Goal: Information Seeking & Learning: Learn about a topic

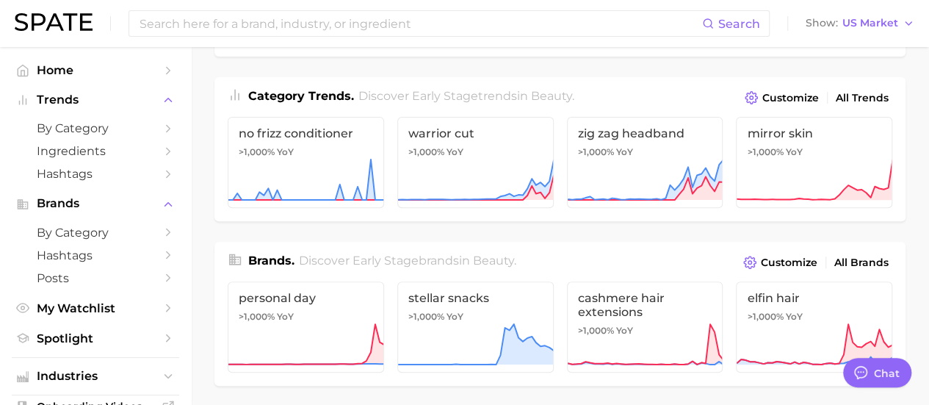
scroll to position [171, 0]
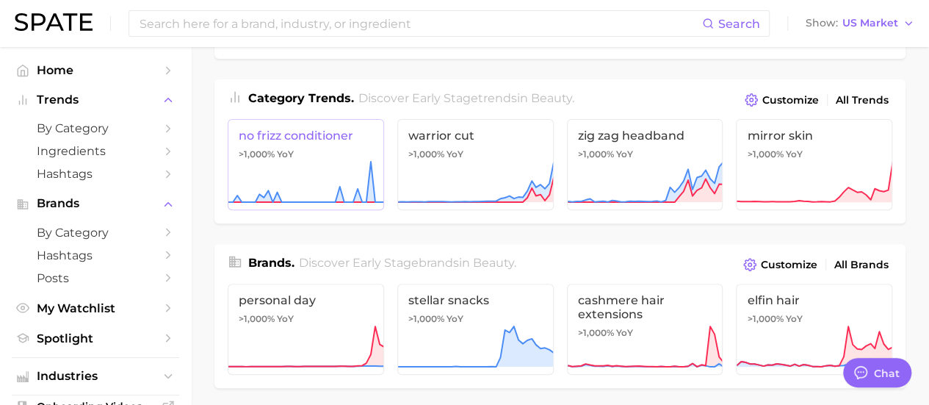
click at [294, 142] on span "no frizz conditioner" at bounding box center [306, 135] width 134 height 14
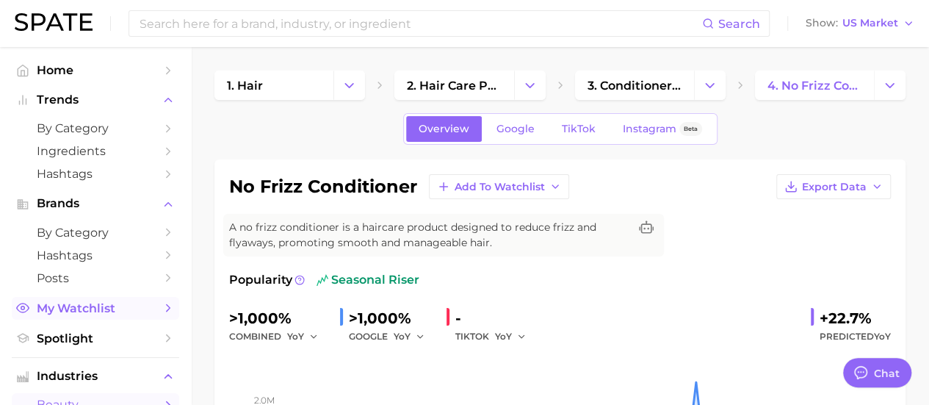
click at [115, 313] on span "My Watchlist" at bounding box center [95, 308] width 117 height 14
click at [512, 177] on button "Add to Watchlist" at bounding box center [499, 186] width 140 height 25
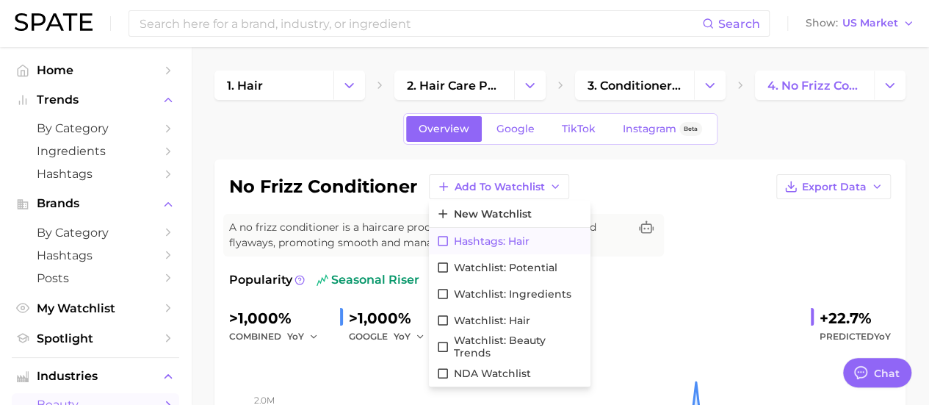
click at [493, 244] on span "Hashtags: Hair" at bounding box center [492, 241] width 76 height 12
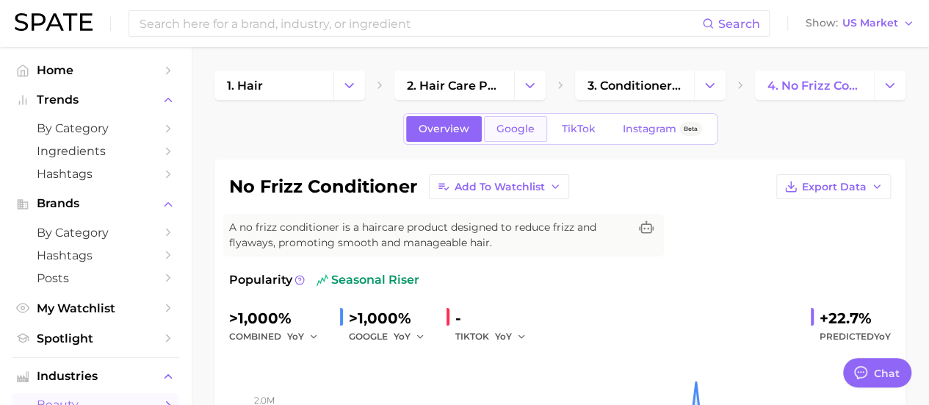
click at [527, 121] on link "Google" at bounding box center [515, 129] width 63 height 26
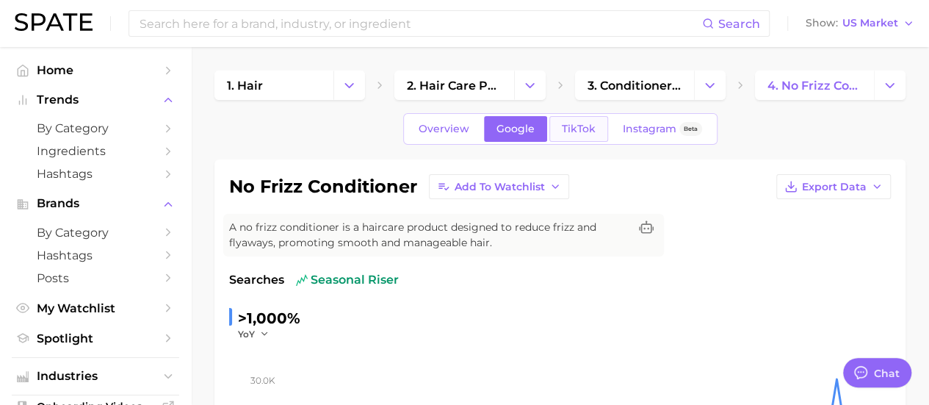
click at [549, 134] on link "TikTok" at bounding box center [578, 129] width 59 height 26
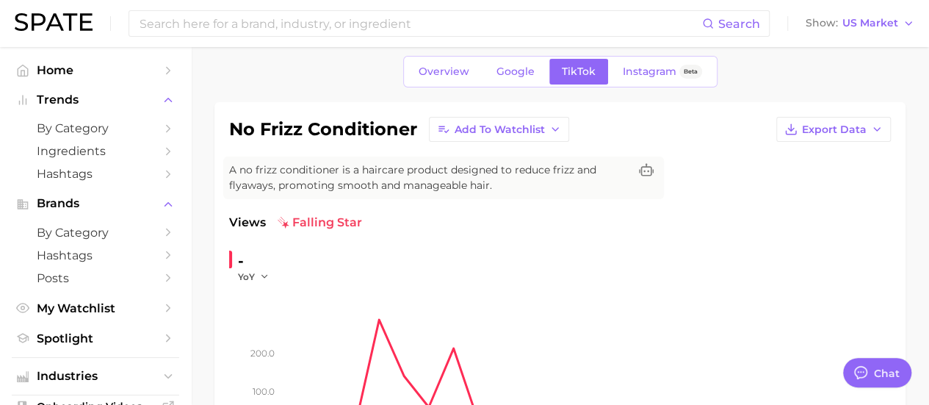
scroll to position [29, 0]
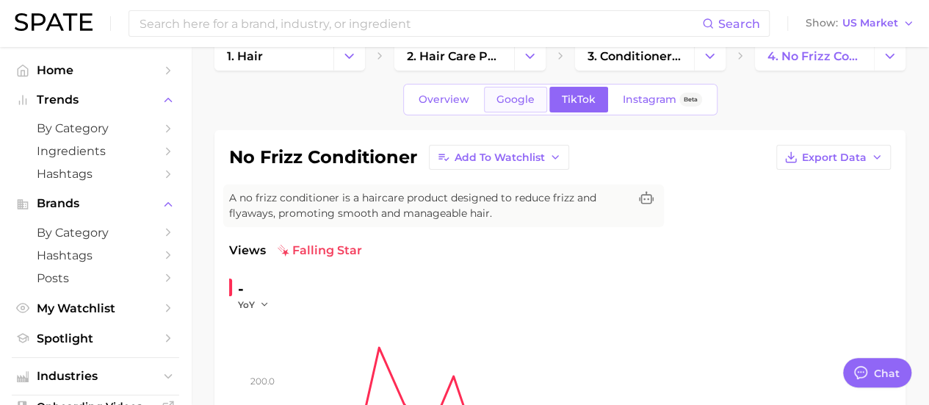
click at [515, 102] on span "Google" at bounding box center [515, 99] width 38 height 12
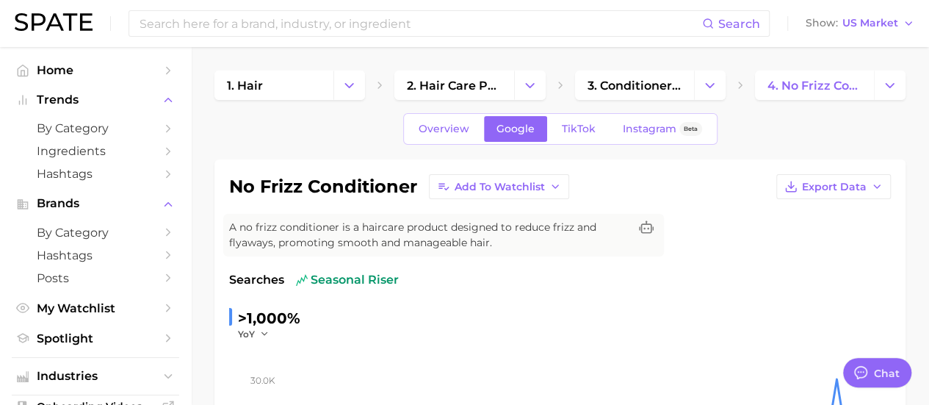
scroll to position [29, 0]
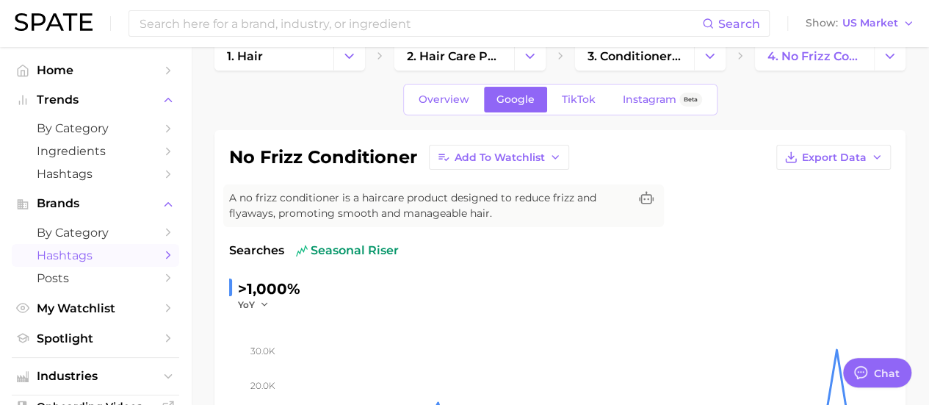
click at [94, 259] on span "Hashtags" at bounding box center [95, 255] width 117 height 14
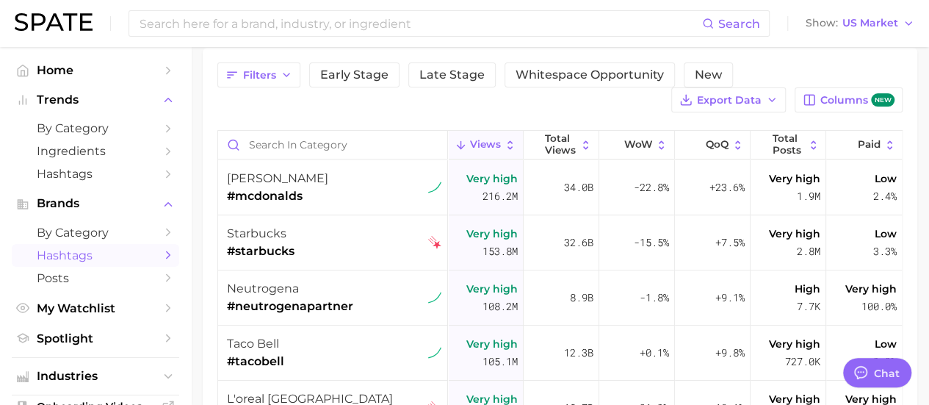
scroll to position [117, 0]
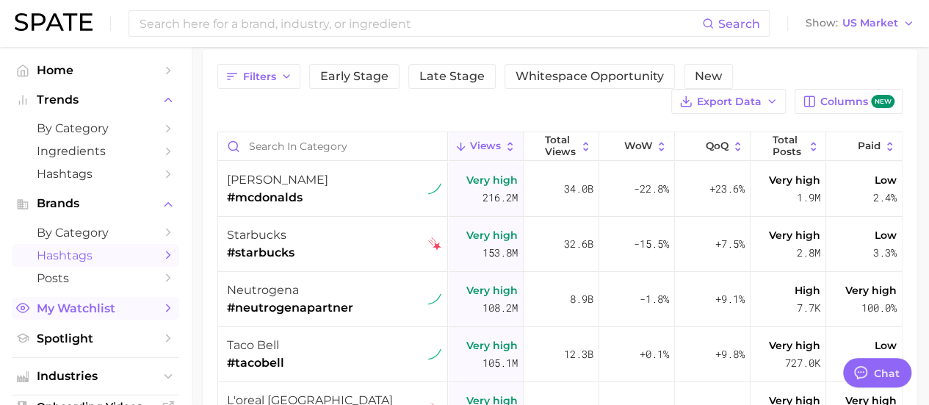
click at [77, 315] on span "My Watchlist" at bounding box center [95, 308] width 117 height 14
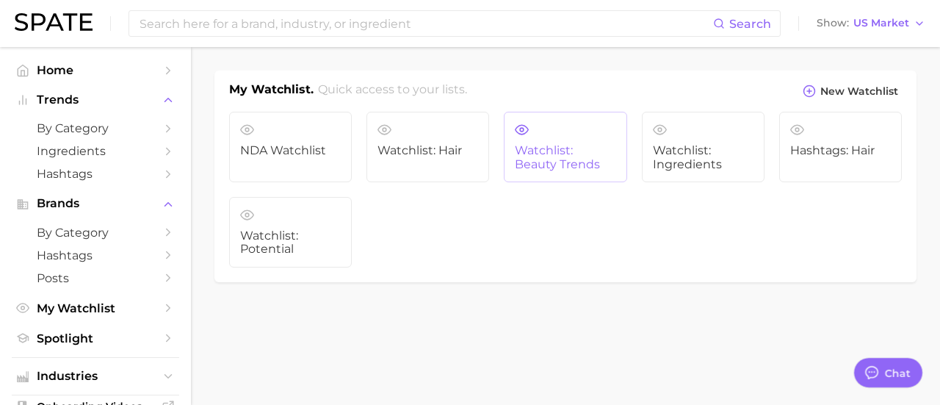
click at [551, 155] on span "Watchlist: Beauty Trends" at bounding box center [565, 157] width 101 height 27
click at [708, 136] on link "Watchlist: Ingredients" at bounding box center [703, 147] width 123 height 70
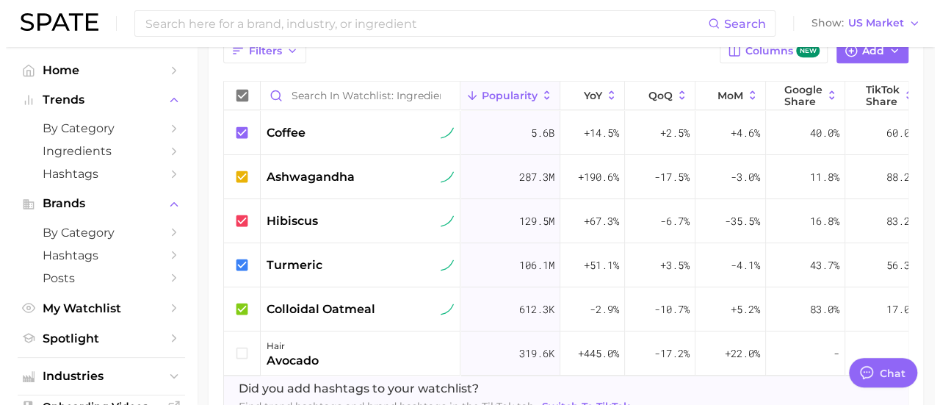
scroll to position [543, 0]
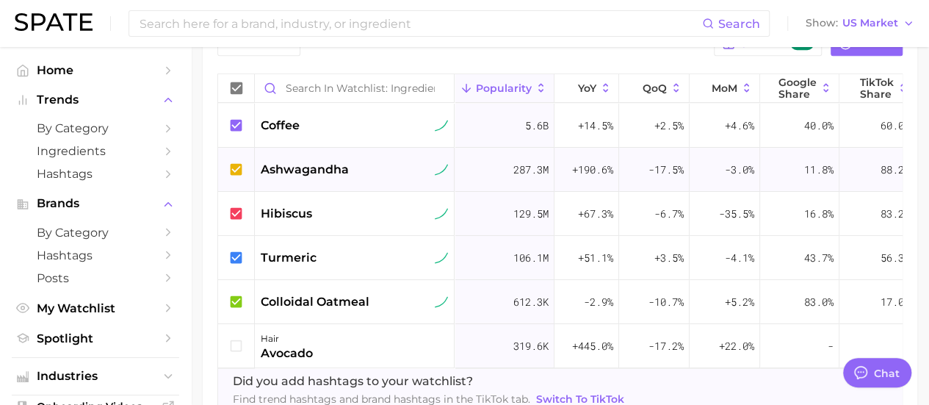
click at [299, 161] on span "ashwagandha" at bounding box center [305, 170] width 88 height 18
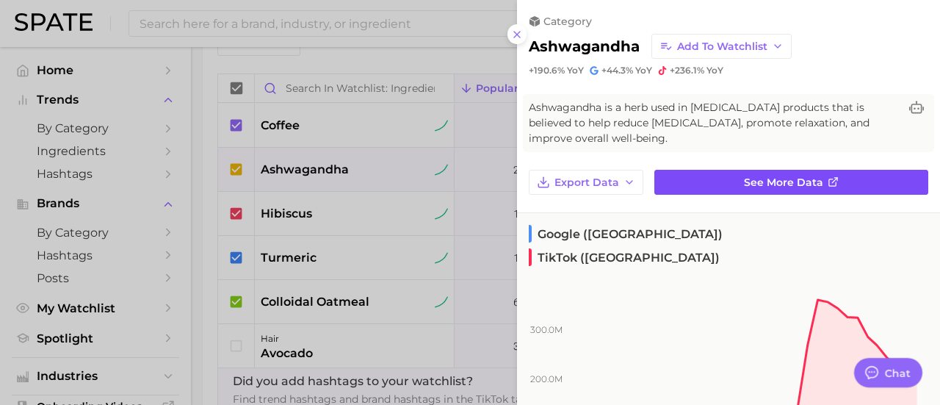
click at [721, 184] on link "See more data" at bounding box center [791, 182] width 274 height 25
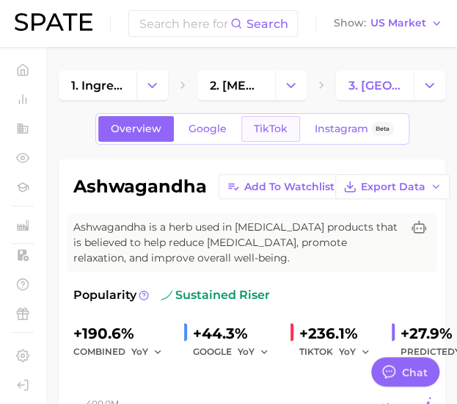
click at [275, 121] on link "TikTok" at bounding box center [271, 129] width 59 height 26
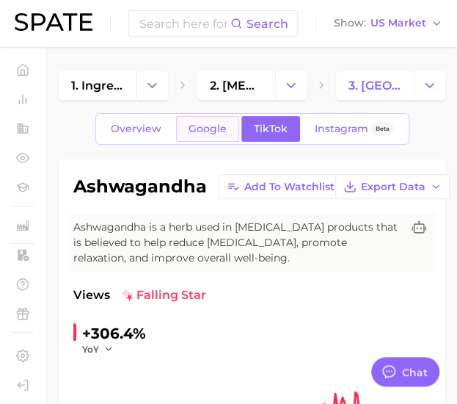
click at [218, 120] on link "Google" at bounding box center [207, 129] width 63 height 26
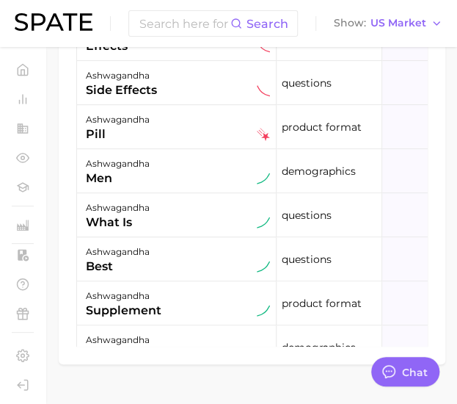
scroll to position [1256, 0]
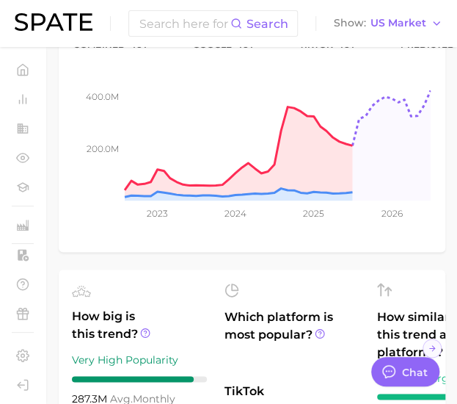
scroll to position [302, 0]
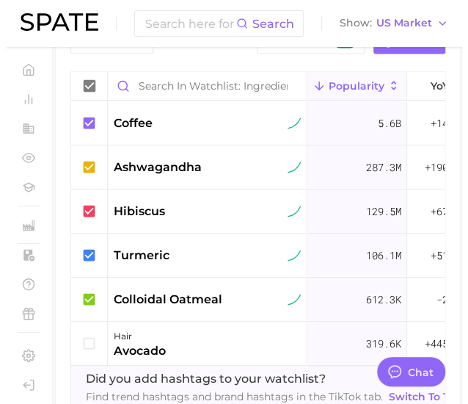
scroll to position [592, 0]
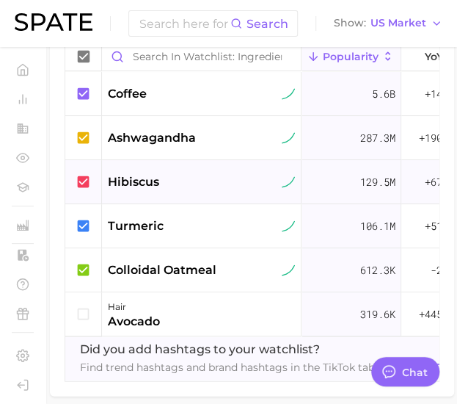
click at [137, 184] on span "hibiscus" at bounding box center [133, 182] width 51 height 18
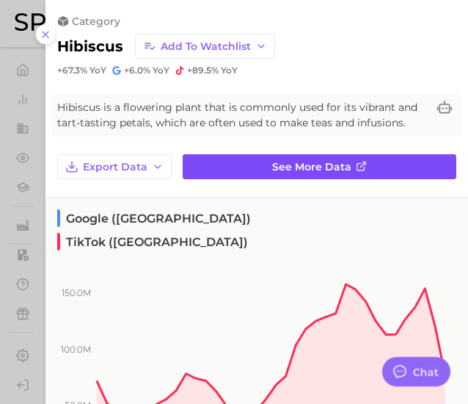
click at [332, 162] on span "See more data" at bounding box center [311, 167] width 79 height 12
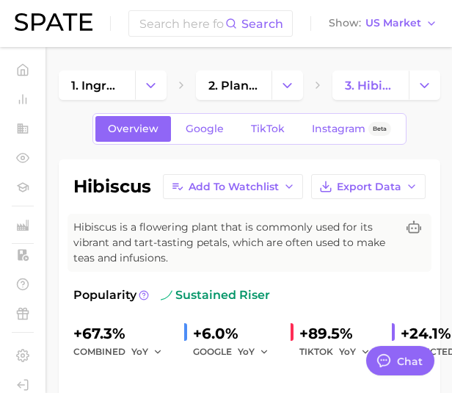
click at [383, 115] on div "Overview Google TikTok Instagram Beta" at bounding box center [250, 129] width 314 height 32
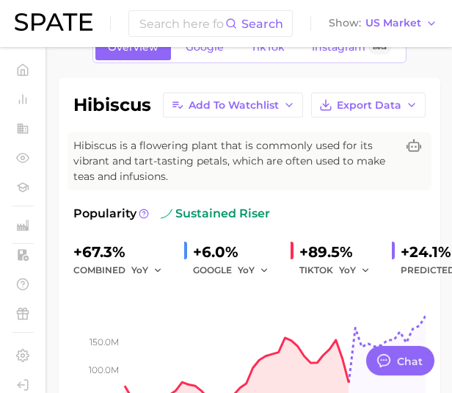
scroll to position [43, 0]
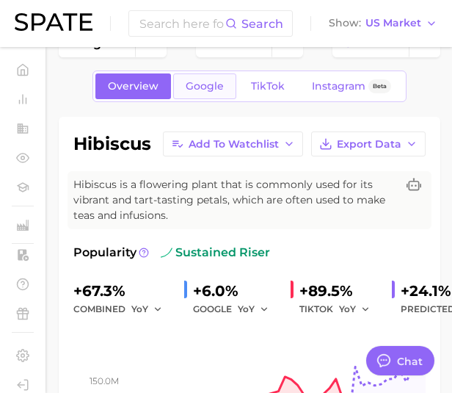
click at [214, 89] on span "Google" at bounding box center [205, 86] width 38 height 12
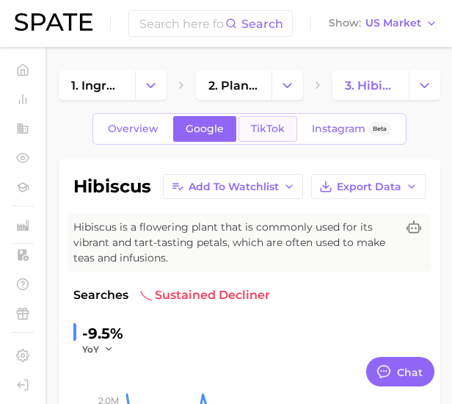
click at [269, 123] on span "TikTok" at bounding box center [268, 129] width 34 height 12
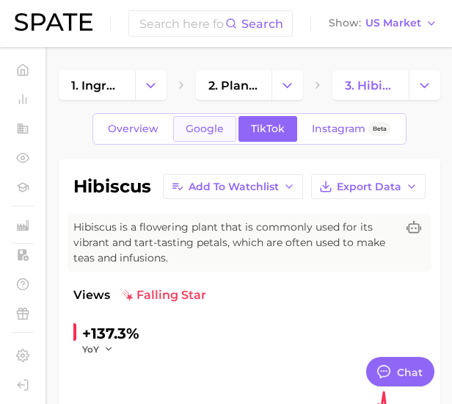
click at [197, 137] on link "Google" at bounding box center [204, 129] width 63 height 26
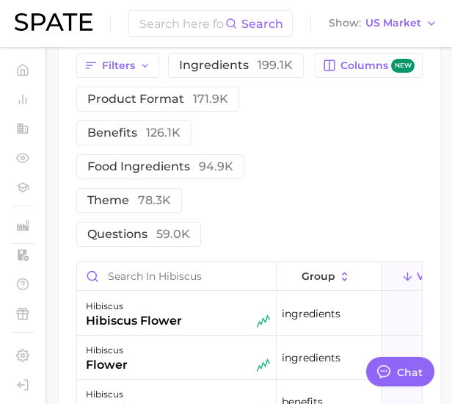
scroll to position [899, 0]
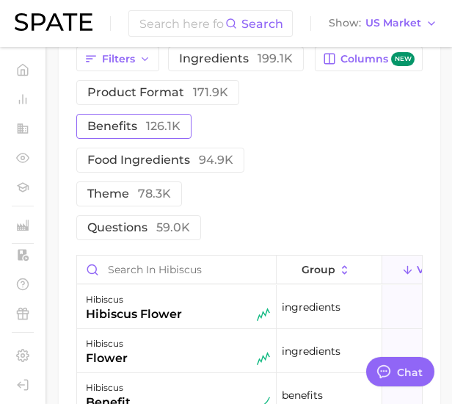
click at [142, 120] on span "benefits 126.1k" at bounding box center [133, 126] width 93 height 14
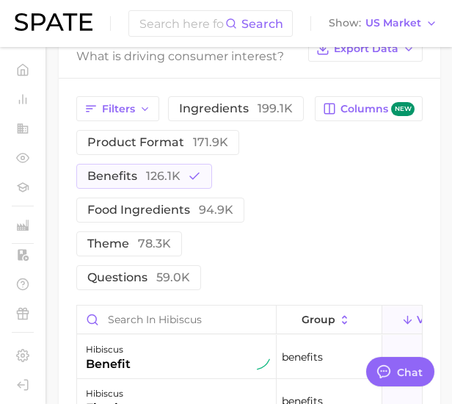
scroll to position [852, 0]
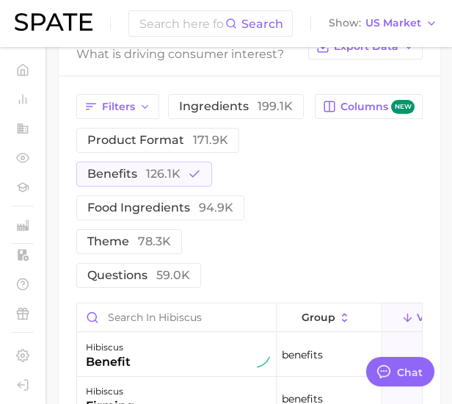
click at [305, 33] on div "Search Show US Market" at bounding box center [226, 23] width 423 height 47
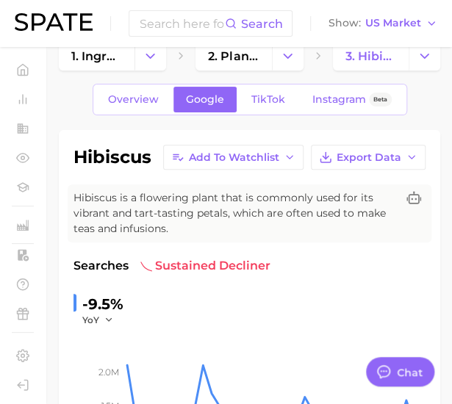
scroll to position [23, 0]
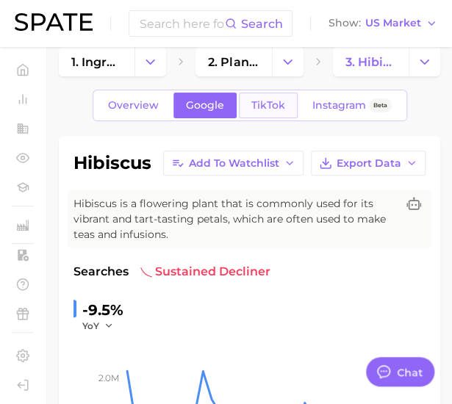
click at [263, 102] on span "TikTok" at bounding box center [268, 105] width 34 height 12
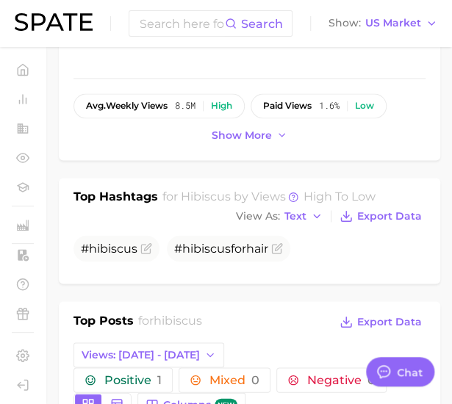
scroll to position [12, 0]
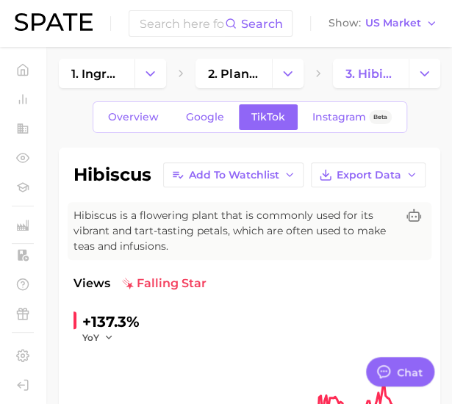
scroll to position [23, 0]
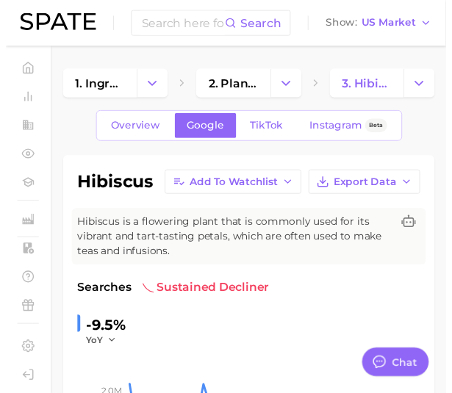
scroll to position [43, 0]
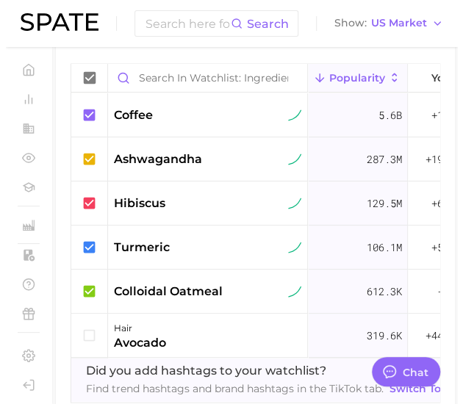
scroll to position [583, 0]
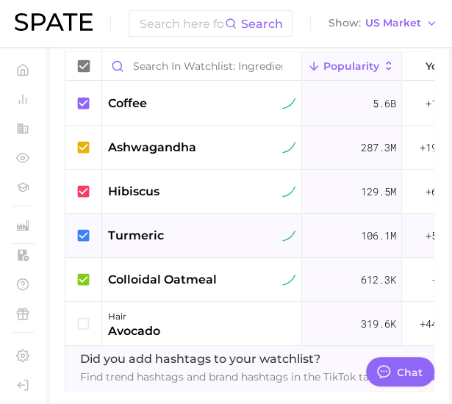
click at [156, 233] on span "turmeric" at bounding box center [136, 236] width 56 height 18
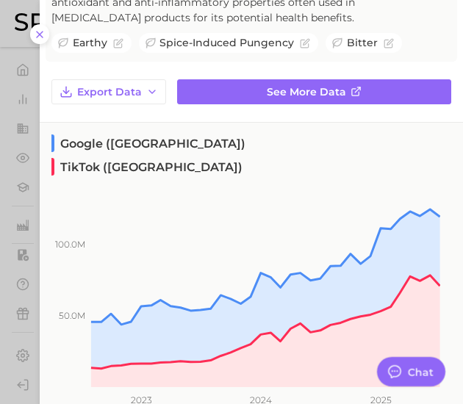
scroll to position [0, 0]
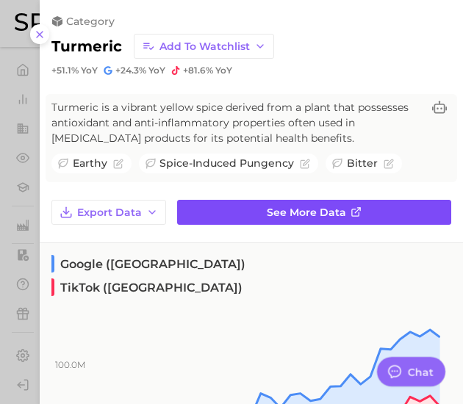
click at [341, 217] on link "See more data" at bounding box center [314, 212] width 274 height 25
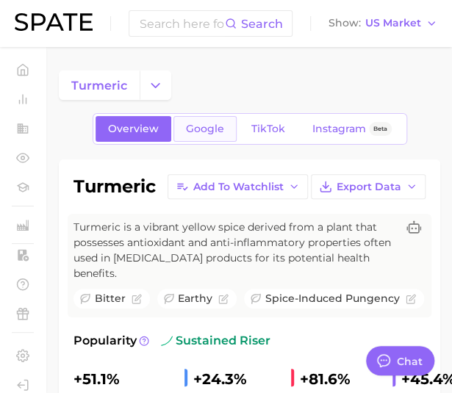
click at [215, 124] on span "Google" at bounding box center [205, 129] width 38 height 12
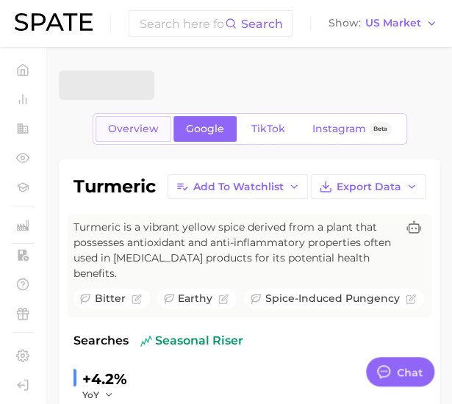
click at [148, 129] on span "Overview" at bounding box center [133, 129] width 51 height 12
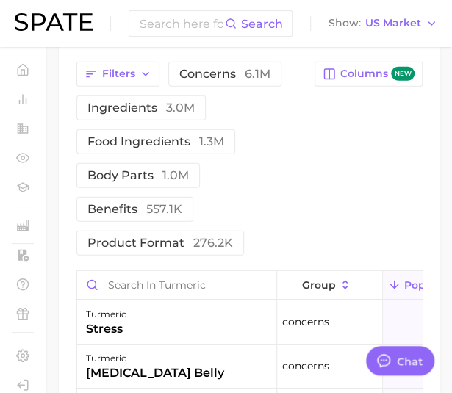
scroll to position [872, 0]
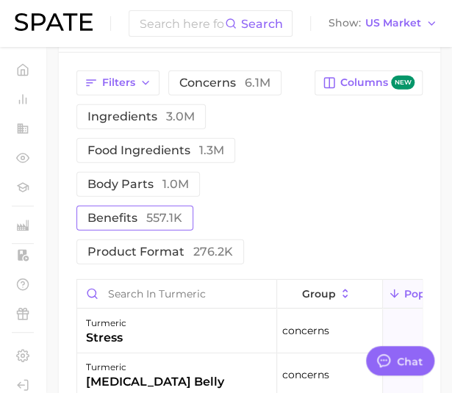
click at [104, 224] on span "benefits 557.1k" at bounding box center [134, 218] width 95 height 12
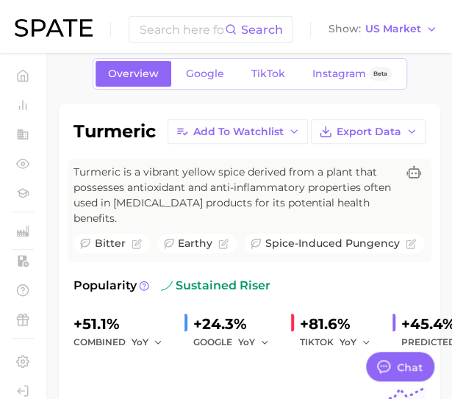
scroll to position [0, 0]
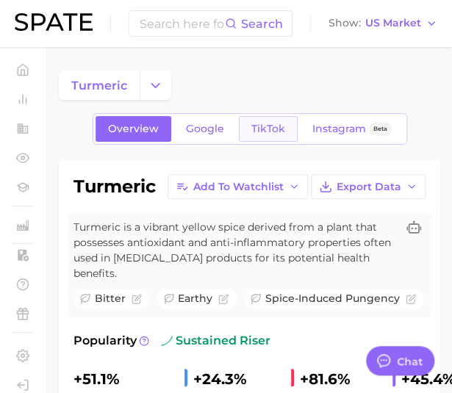
click at [248, 137] on link "TikTok" at bounding box center [268, 129] width 59 height 26
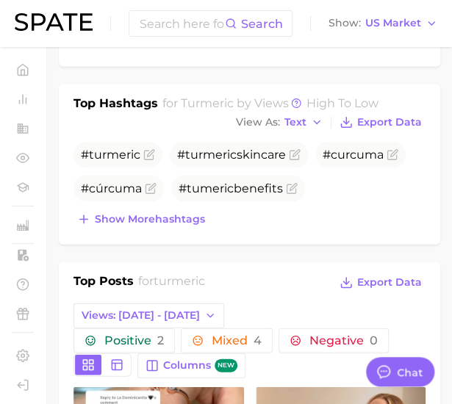
scroll to position [612, 0]
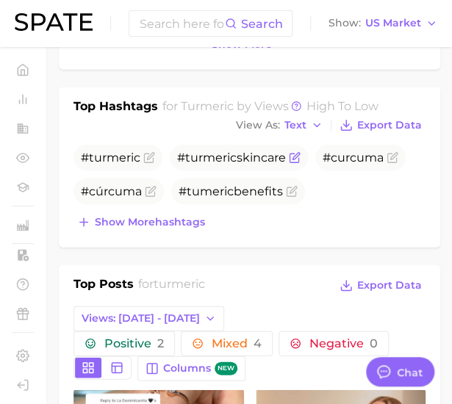
click at [208, 150] on span "turmeric" at bounding box center [210, 157] width 51 height 14
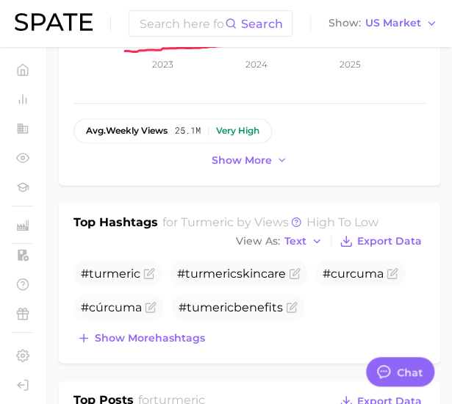
scroll to position [515, 0]
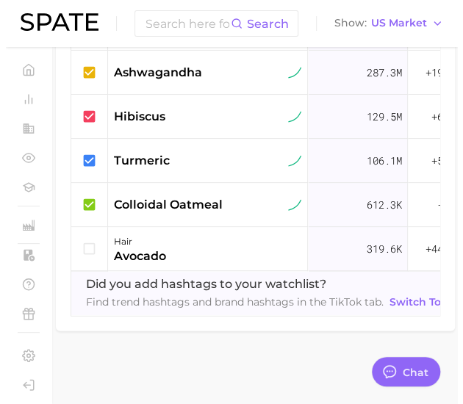
scroll to position [667, 0]
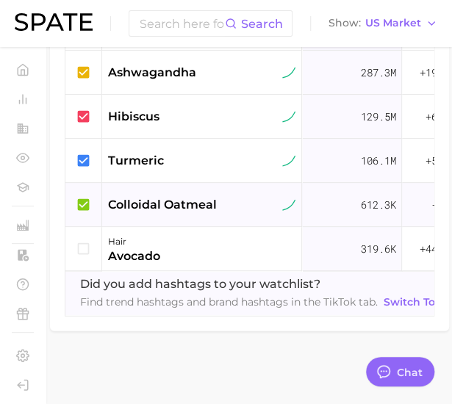
click at [133, 198] on span "colloidal oatmeal" at bounding box center [162, 205] width 109 height 18
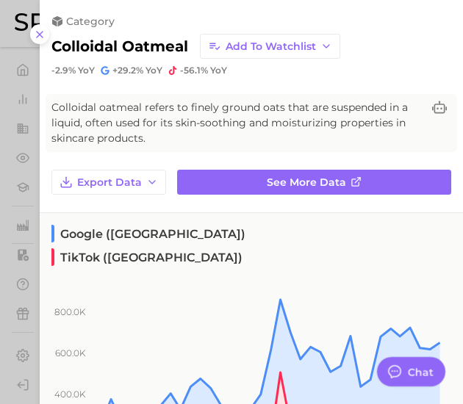
scroll to position [21, 0]
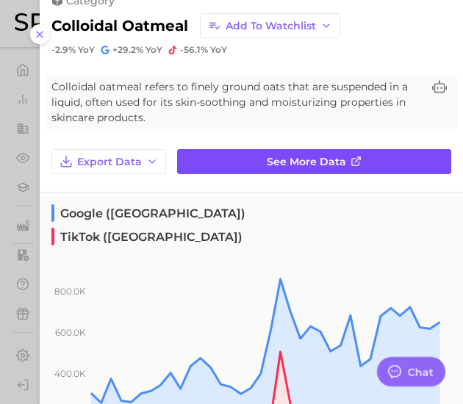
click at [359, 153] on link "See more data" at bounding box center [314, 161] width 274 height 25
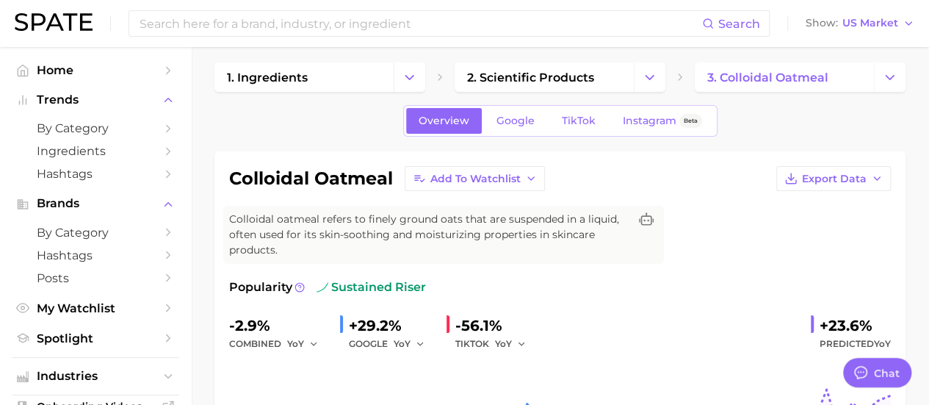
scroll to position [15, 0]
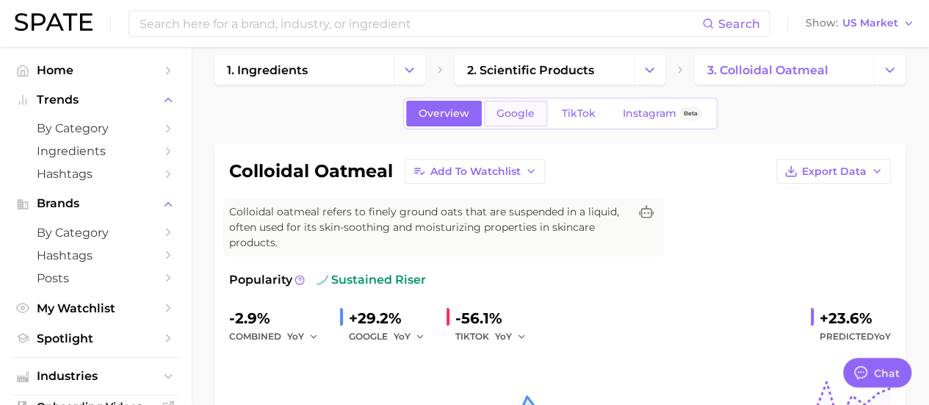
click at [523, 112] on span "Google" at bounding box center [515, 113] width 38 height 12
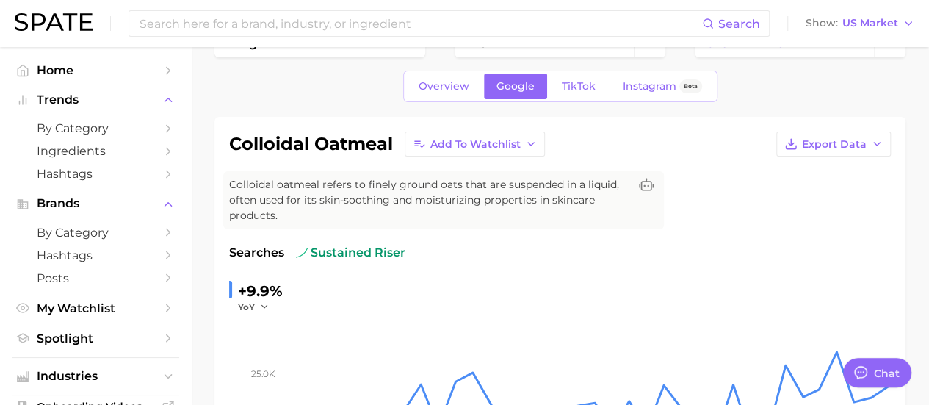
scroll to position [29, 0]
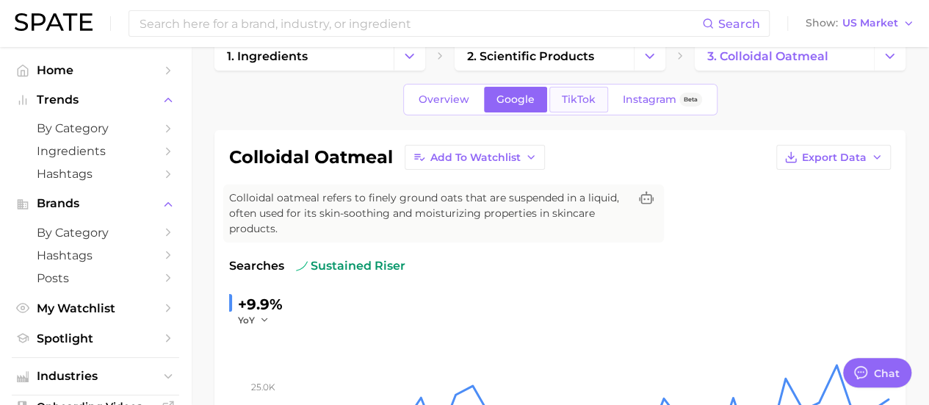
click at [587, 95] on span "TikTok" at bounding box center [579, 99] width 34 height 12
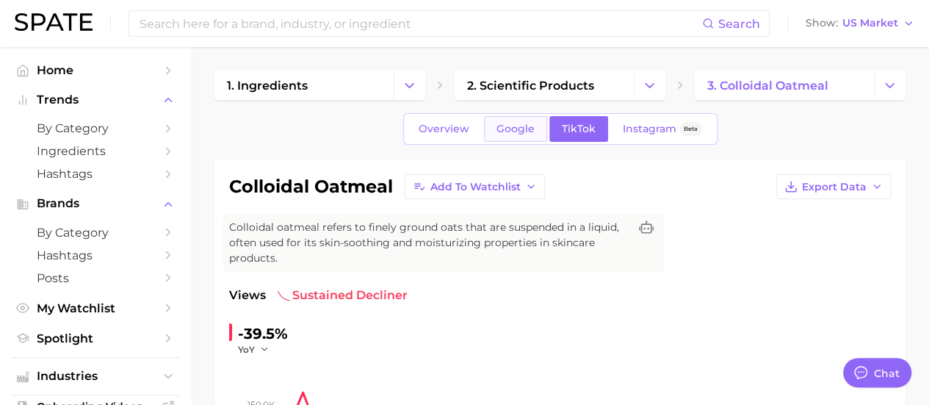
click at [523, 131] on span "Google" at bounding box center [515, 129] width 38 height 12
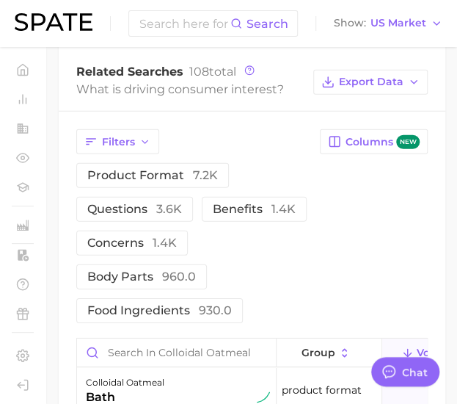
scroll to position [929, 0]
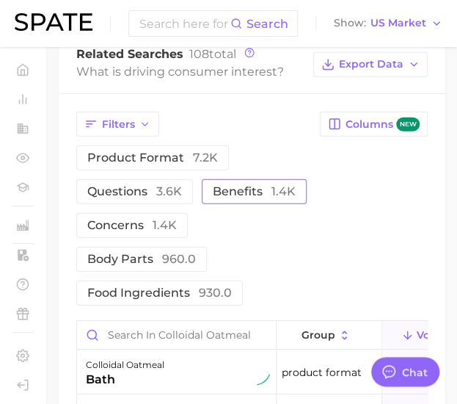
click at [255, 184] on span "benefits 1.4k" at bounding box center [254, 191] width 83 height 14
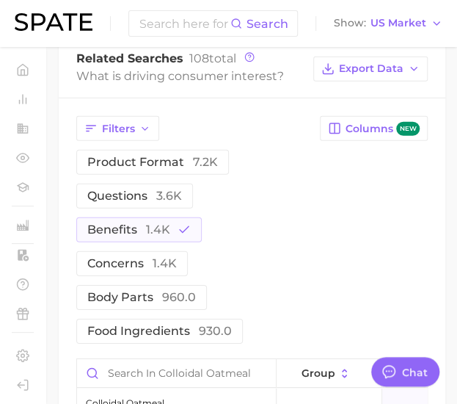
scroll to position [911, 0]
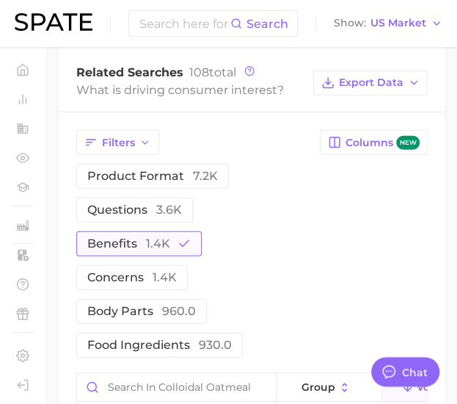
click at [120, 237] on span "benefits 1.4k" at bounding box center [128, 243] width 83 height 14
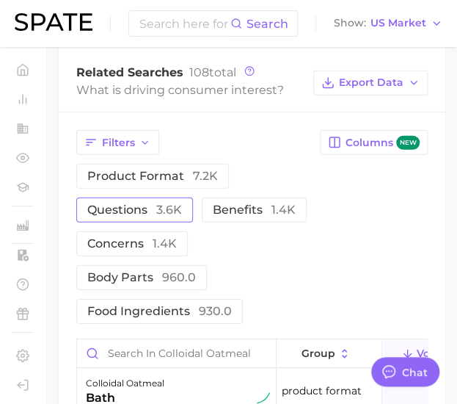
click at [122, 210] on span "questions 3.6k" at bounding box center [134, 210] width 95 height 14
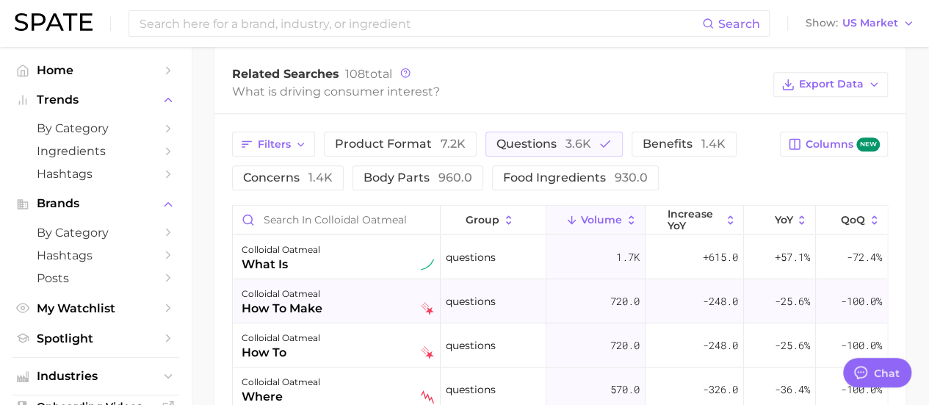
scroll to position [743, 0]
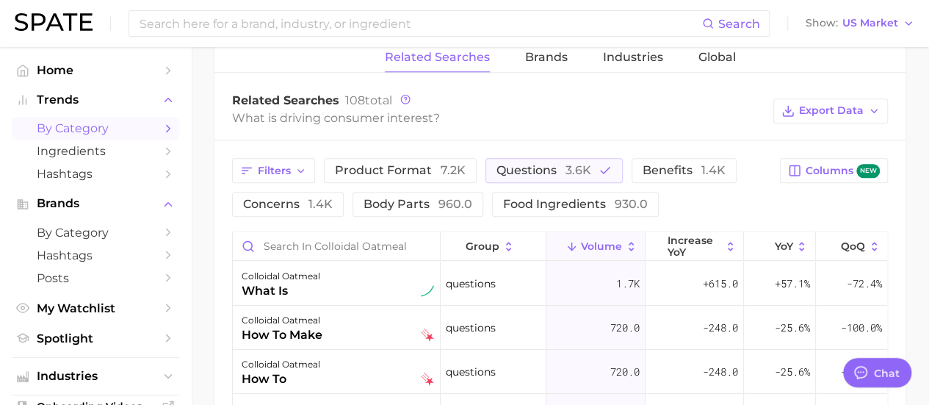
click at [131, 131] on span "by Category" at bounding box center [95, 128] width 117 height 14
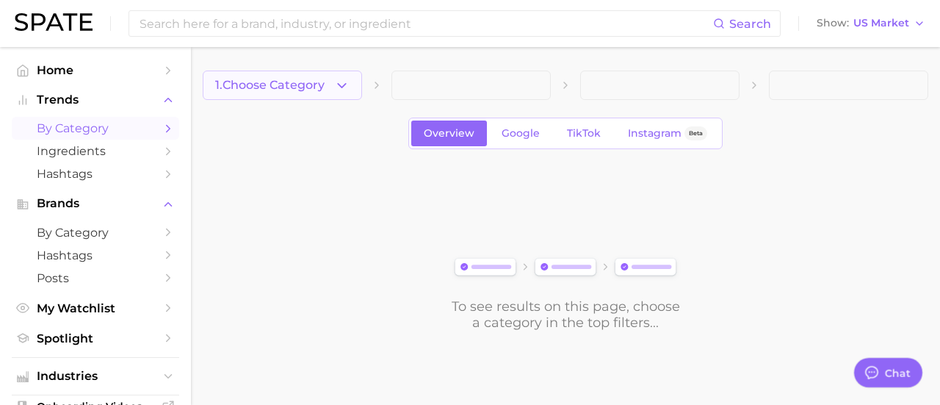
click at [347, 82] on icon "button" at bounding box center [341, 85] width 15 height 15
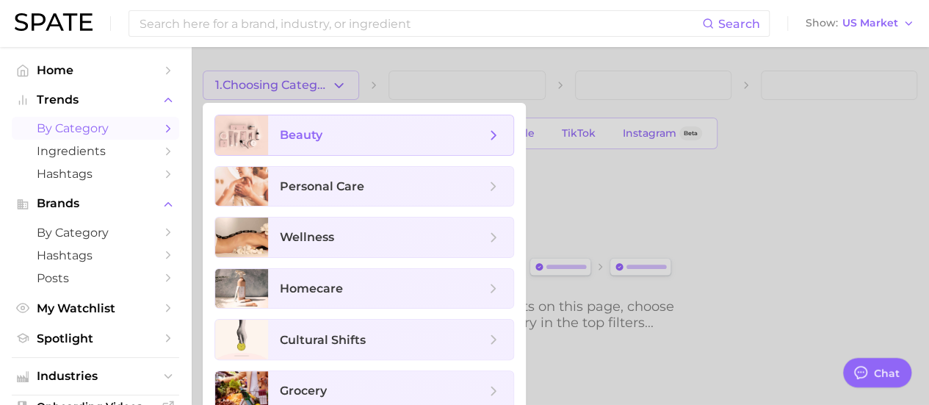
click at [330, 135] on span "beauty" at bounding box center [383, 135] width 206 height 16
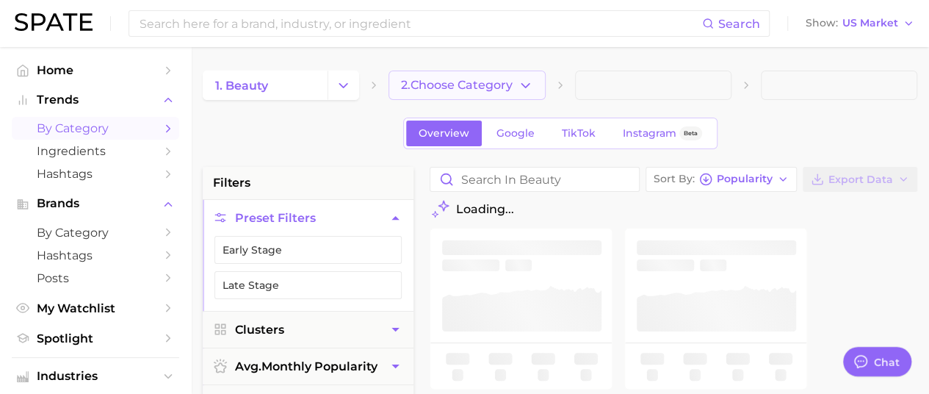
click at [493, 86] on span "2. Choose Category" at bounding box center [457, 85] width 112 height 13
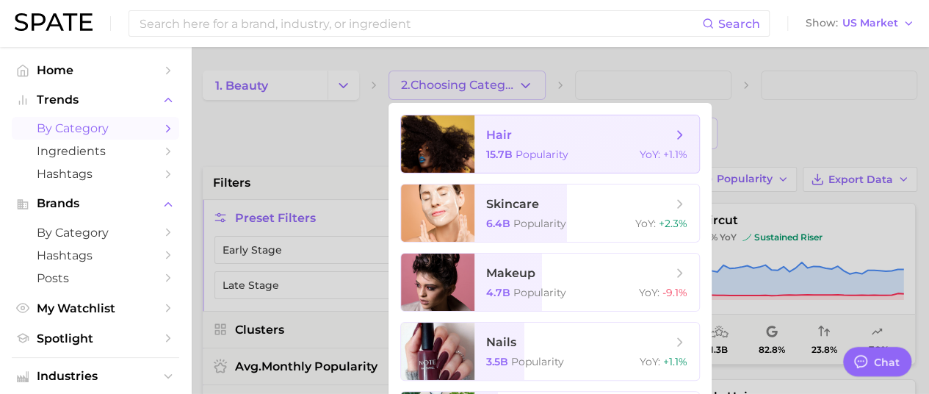
click at [532, 144] on span "hair 15.7b Popularity YoY : +1.1%" at bounding box center [586, 143] width 225 height 57
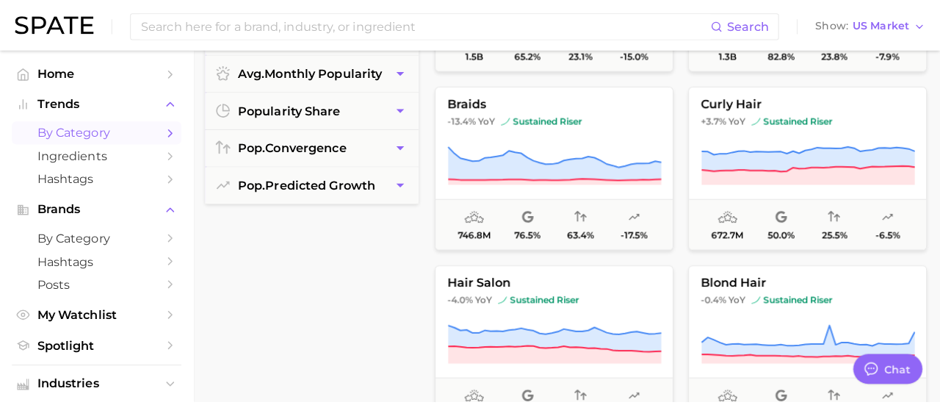
scroll to position [282, 0]
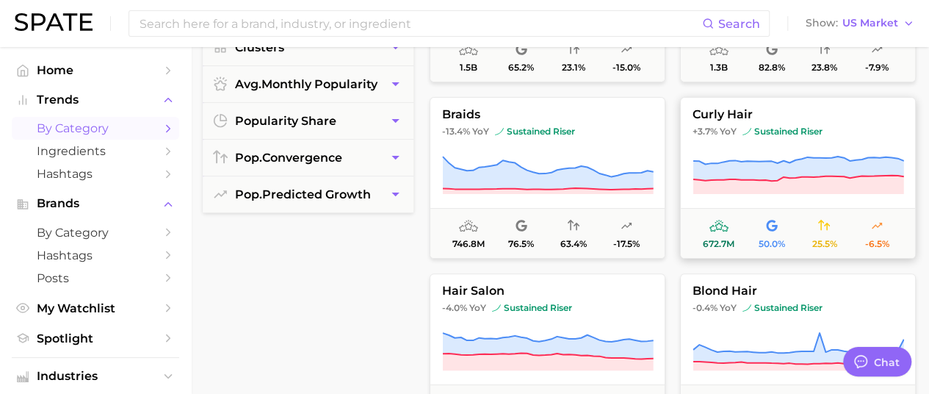
click at [741, 103] on button "curly hair +3.7% YoY sustained riser 672.7m 50.0% 25.5% -6.5%" at bounding box center [798, 178] width 236 height 162
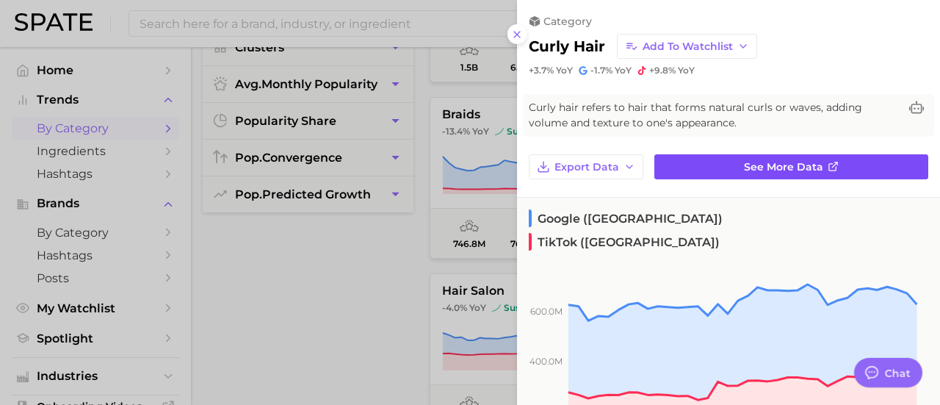
click at [712, 170] on link "See more data" at bounding box center [791, 166] width 274 height 25
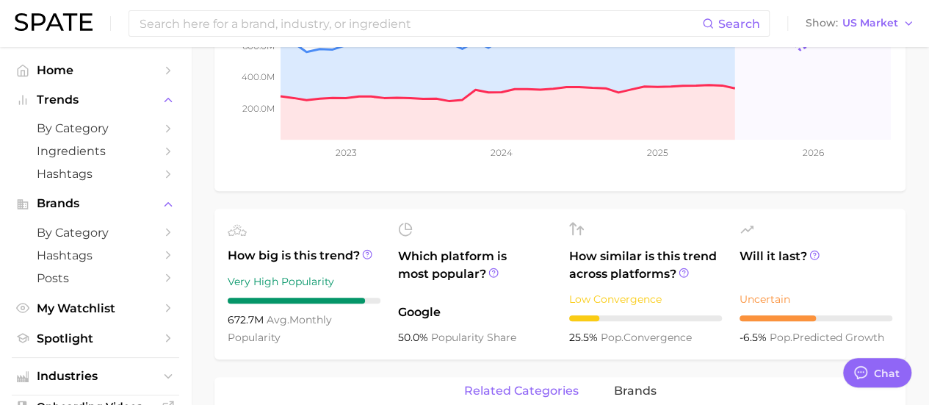
scroll to position [440, 0]
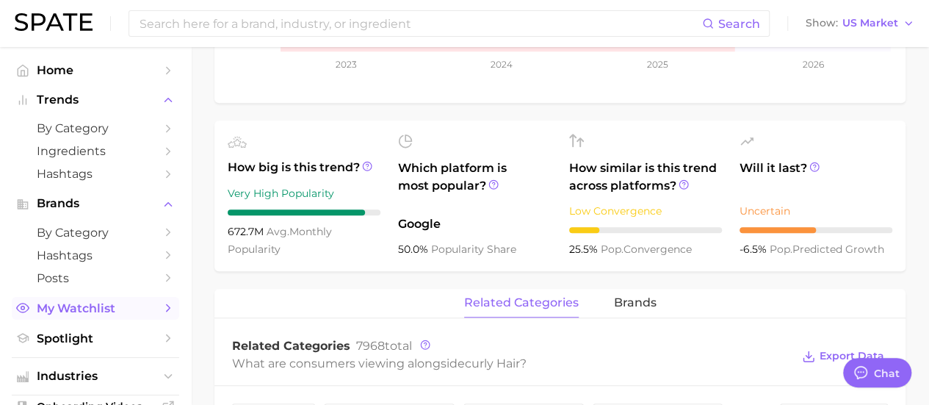
click at [107, 309] on span "My Watchlist" at bounding box center [95, 308] width 117 height 14
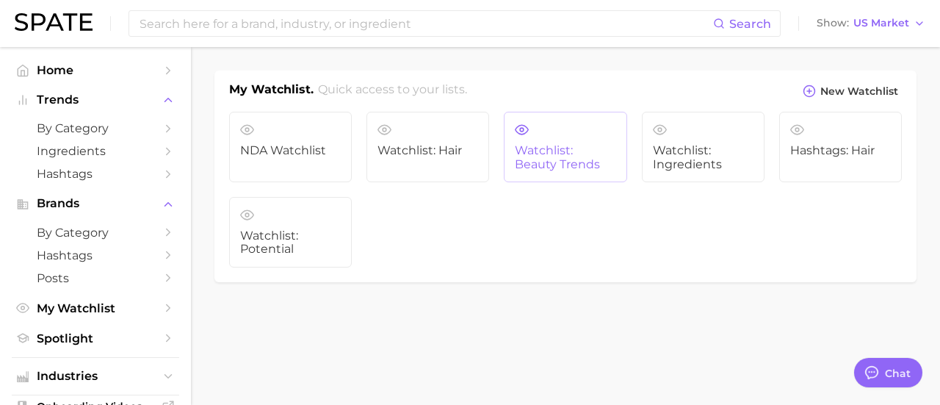
click at [551, 151] on span "Watchlist: Beauty Trends" at bounding box center [565, 157] width 101 height 27
click at [860, 160] on link "Hashtags: Hair" at bounding box center [840, 147] width 123 height 70
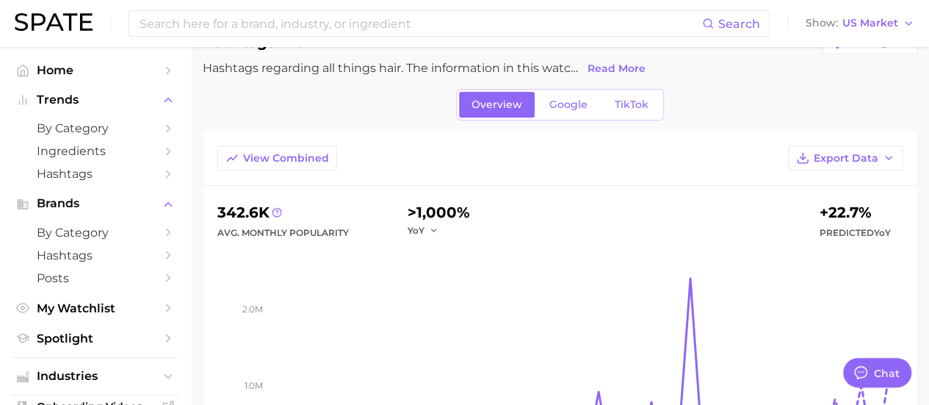
scroll to position [26, 0]
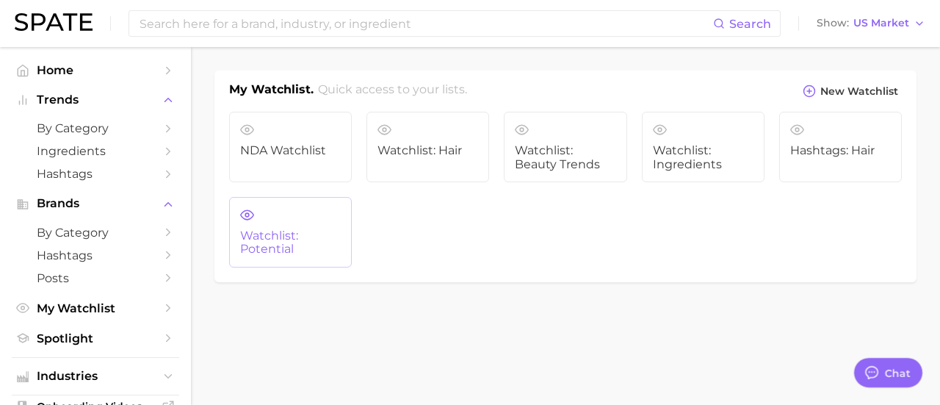
click at [288, 246] on span "Watchlist: Potential" at bounding box center [290, 242] width 101 height 27
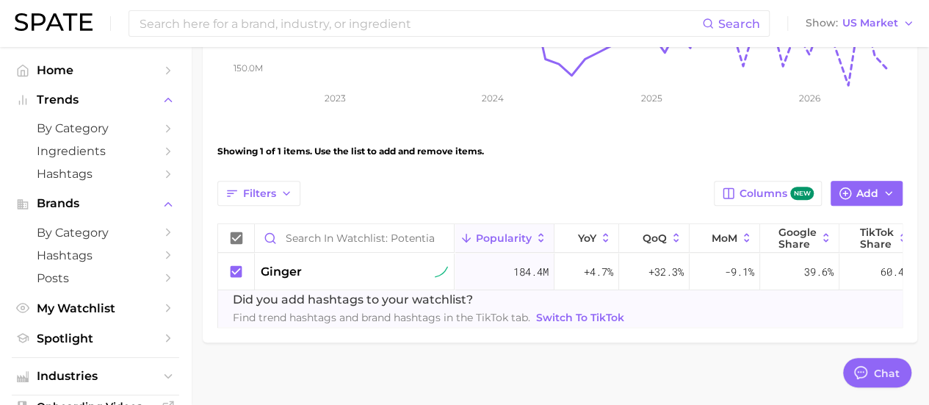
scroll to position [414, 0]
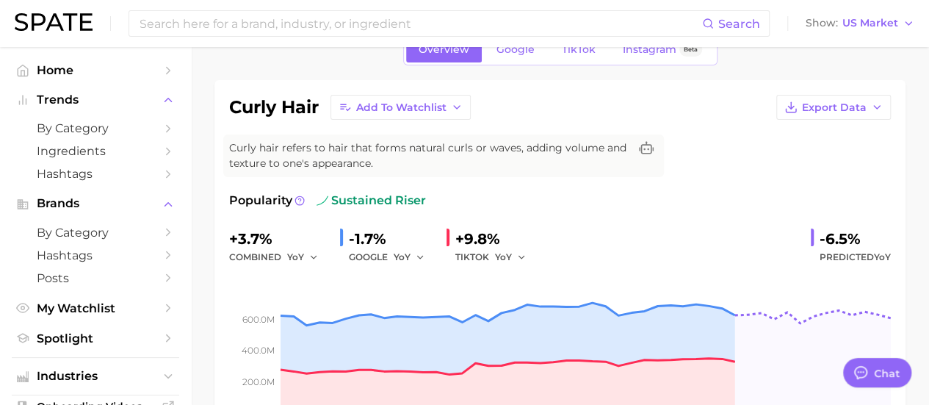
scroll to position [63, 0]
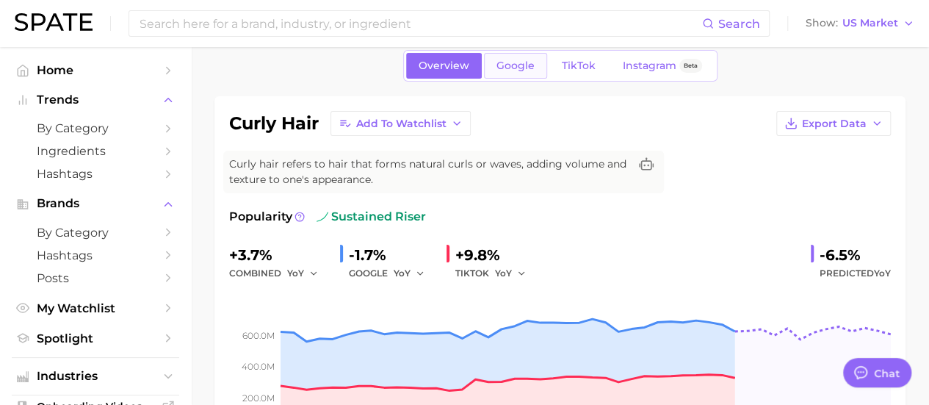
click at [501, 69] on span "Google" at bounding box center [515, 65] width 38 height 12
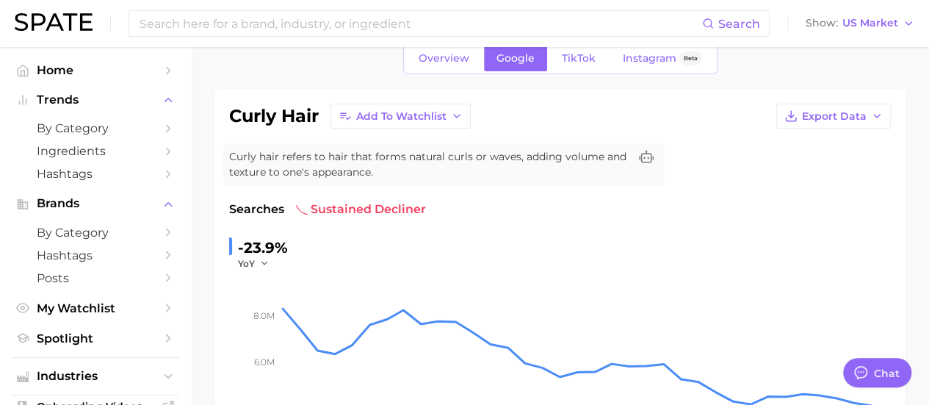
scroll to position [62, 0]
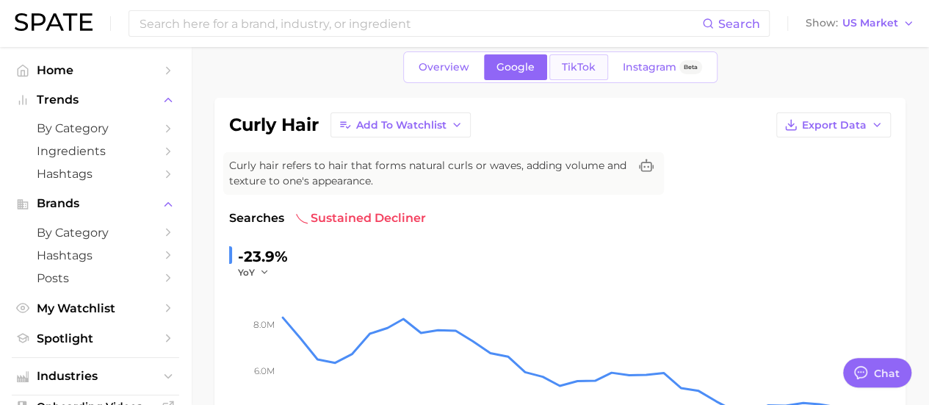
click at [584, 62] on span "TikTok" at bounding box center [579, 67] width 34 height 12
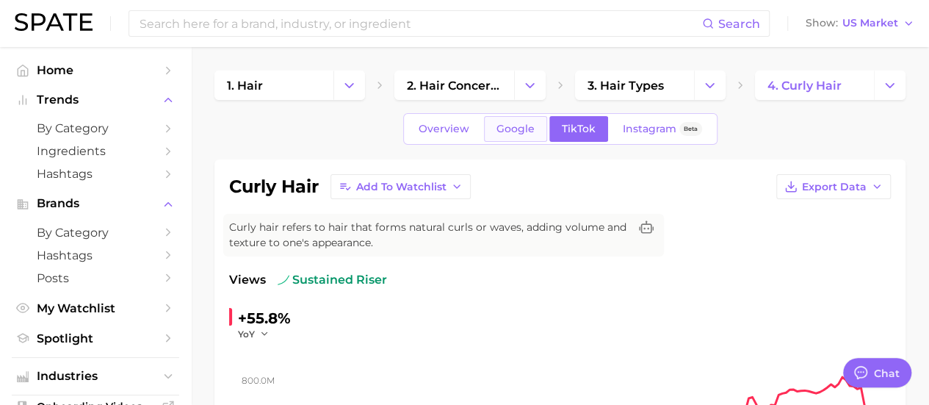
click at [515, 120] on link "Google" at bounding box center [515, 129] width 63 height 26
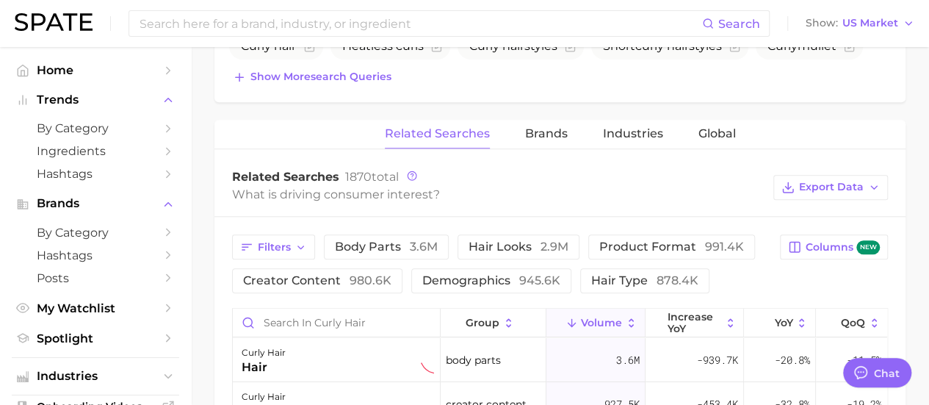
scroll to position [627, 0]
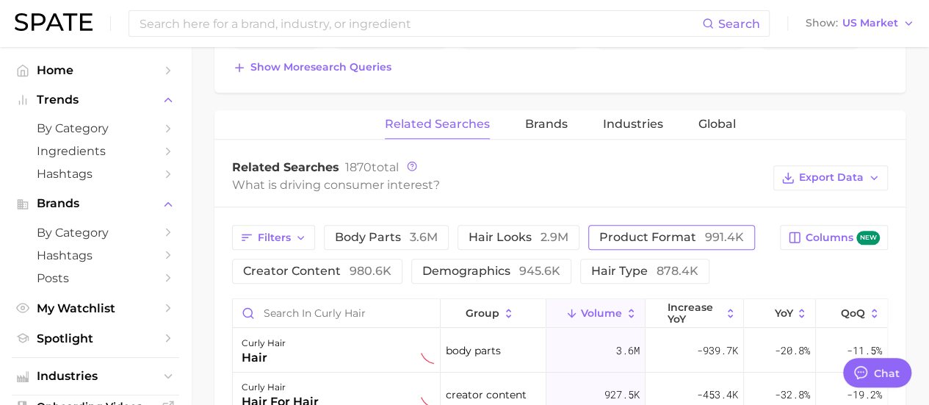
click at [638, 230] on span "product format 991.4k" at bounding box center [671, 237] width 145 height 14
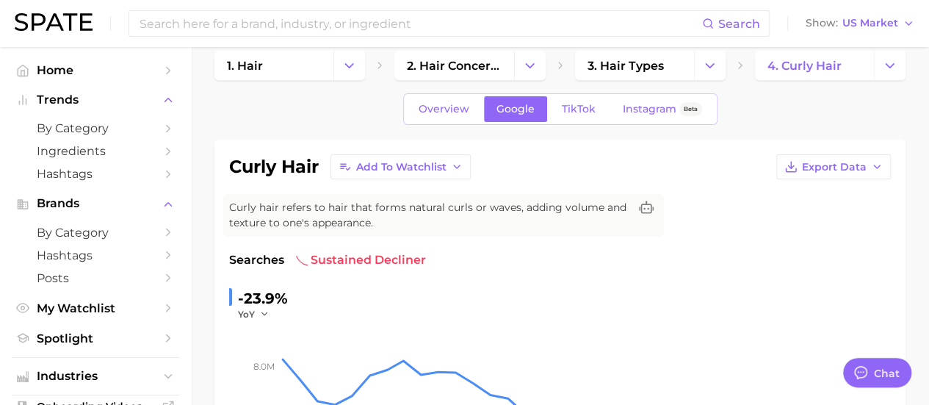
scroll to position [18, 0]
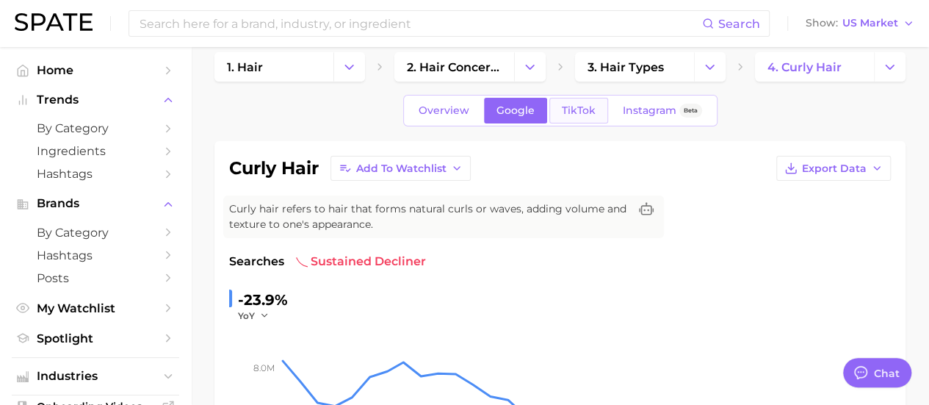
click at [575, 113] on span "TikTok" at bounding box center [579, 110] width 34 height 12
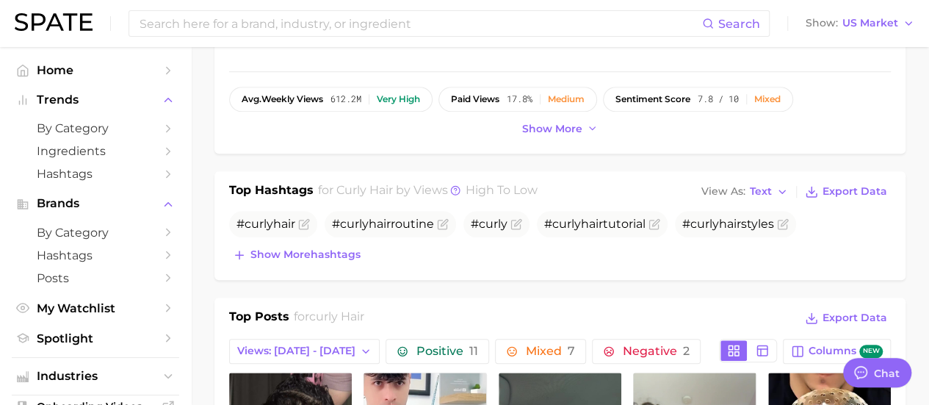
scroll to position [448, 0]
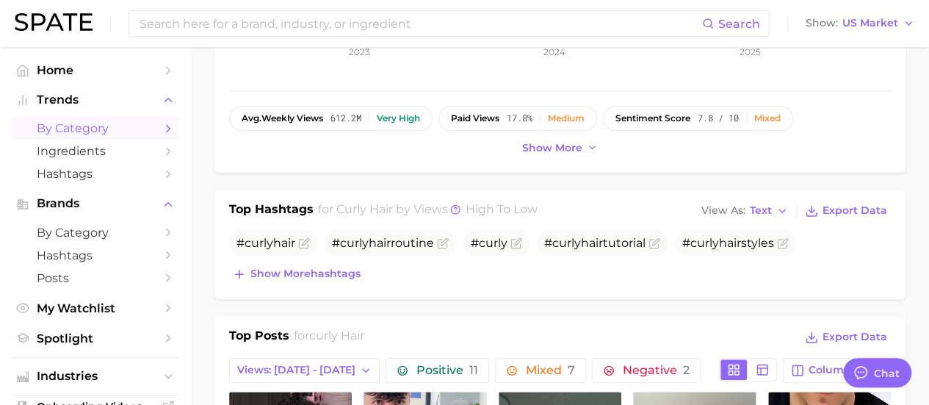
click at [103, 130] on span "by Category" at bounding box center [95, 128] width 117 height 14
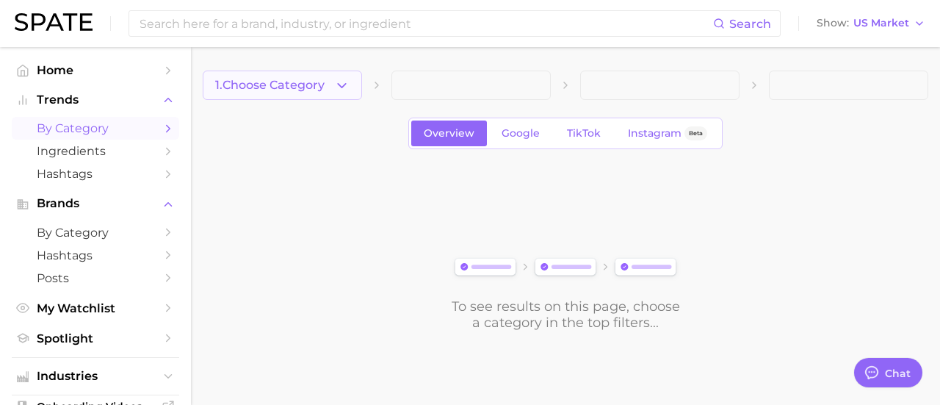
click at [349, 87] on icon "button" at bounding box center [341, 85] width 15 height 15
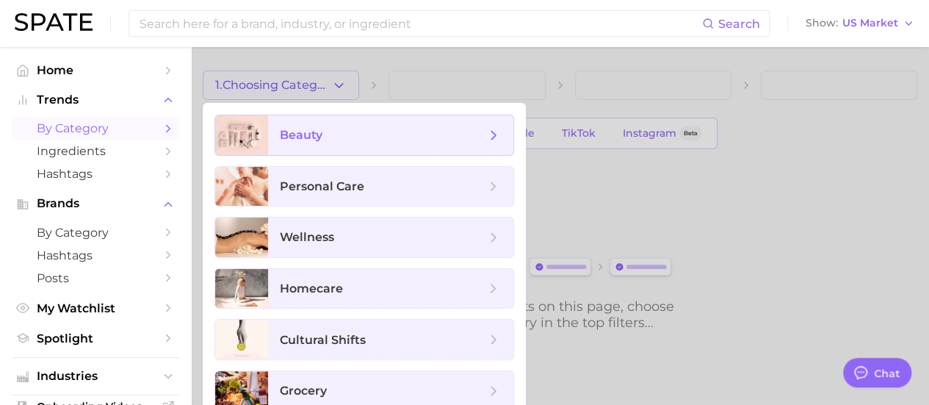
click at [379, 140] on span "beauty" at bounding box center [383, 135] width 206 height 16
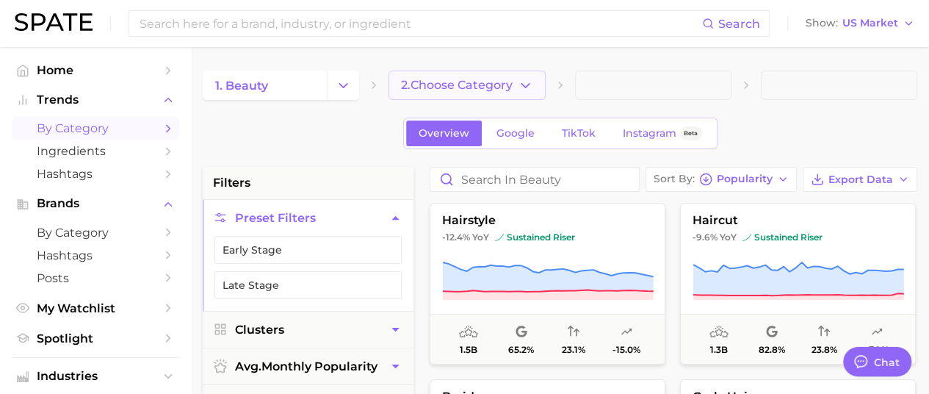
click at [505, 76] on button "2. Choose Category" at bounding box center [466, 84] width 156 height 29
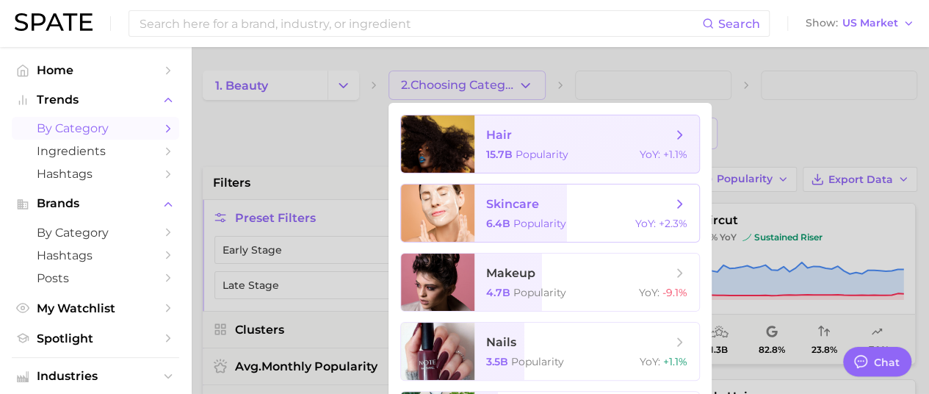
click at [608, 196] on span "skincare" at bounding box center [578, 204] width 185 height 16
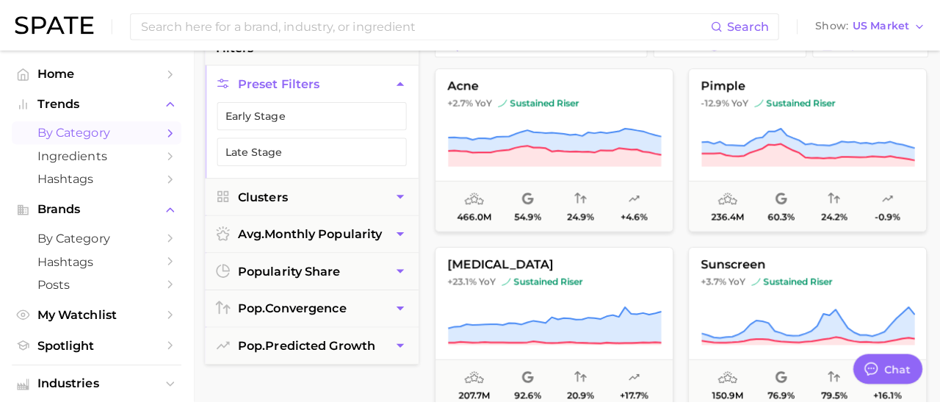
scroll to position [150, 0]
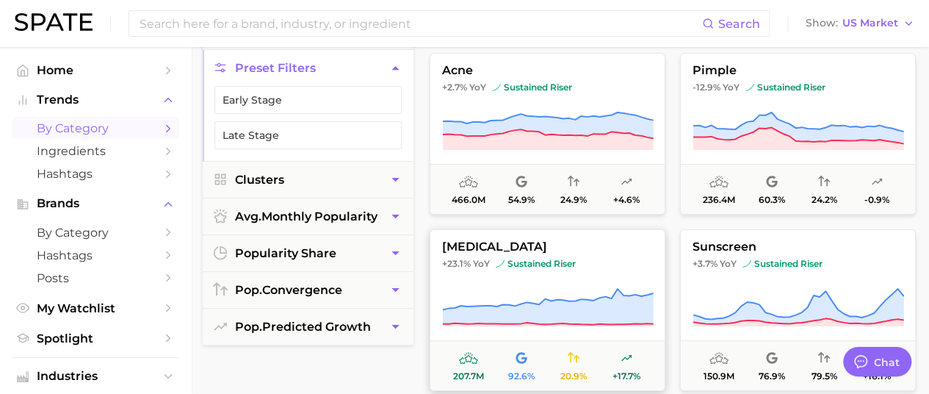
click at [547, 269] on button "[MEDICAL_DATA] +23.1% YoY sustained riser 207.7m 92.6% 20.9% +17.7%" at bounding box center [547, 310] width 236 height 162
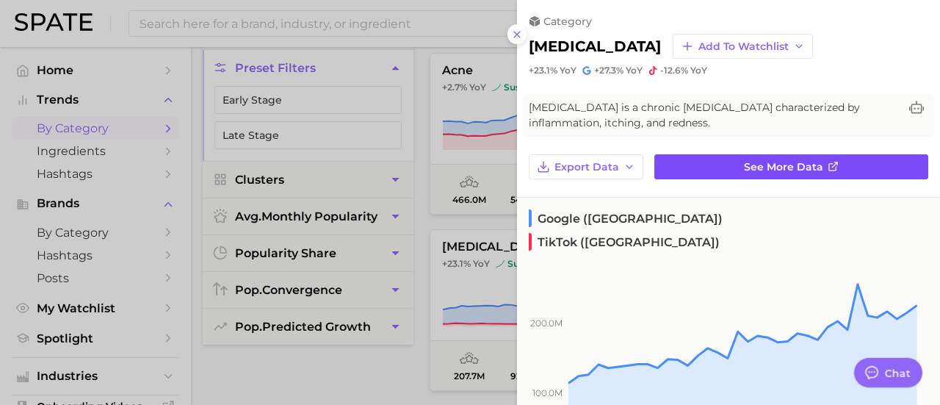
click at [793, 173] on link "See more data" at bounding box center [791, 166] width 274 height 25
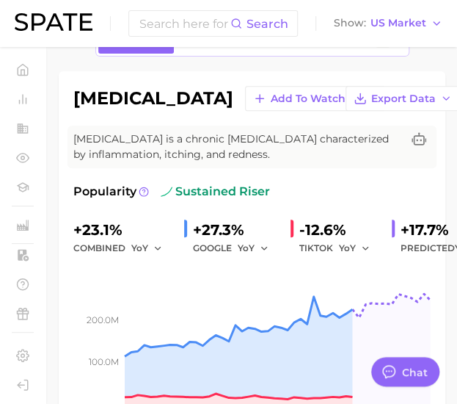
scroll to position [78, 0]
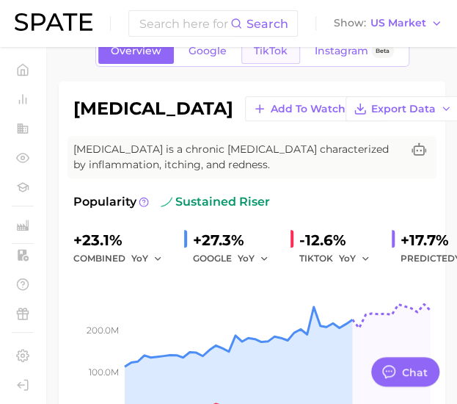
click at [270, 52] on span "TikTok" at bounding box center [271, 51] width 34 height 12
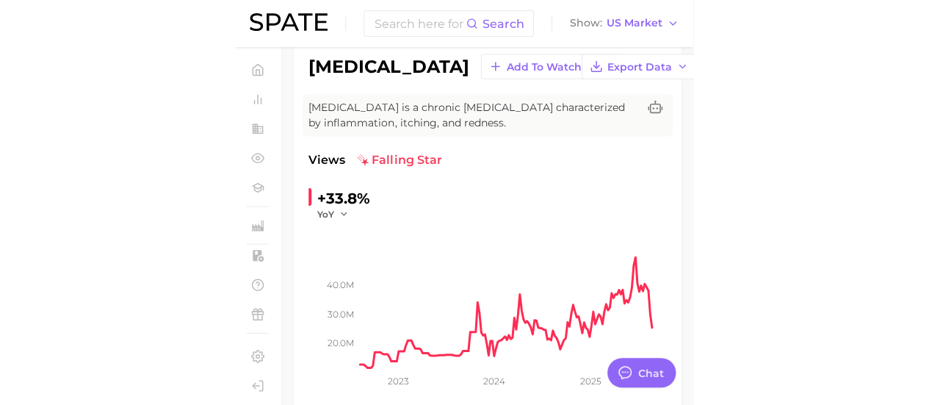
scroll to position [110, 0]
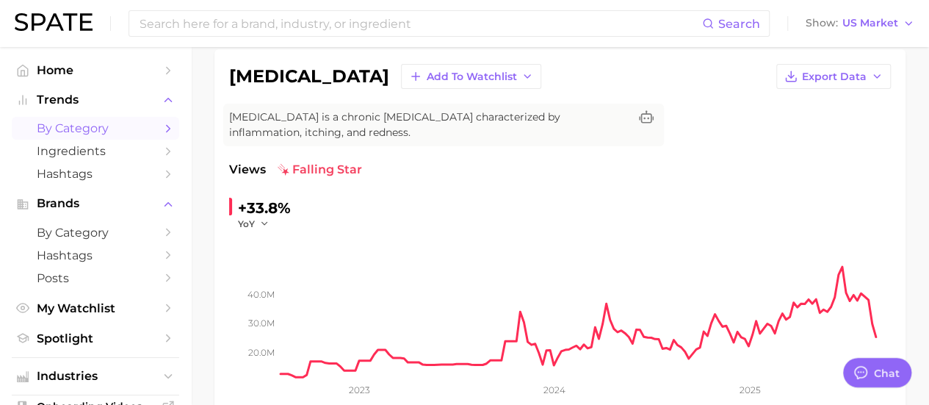
click at [87, 127] on span "by Category" at bounding box center [95, 128] width 117 height 14
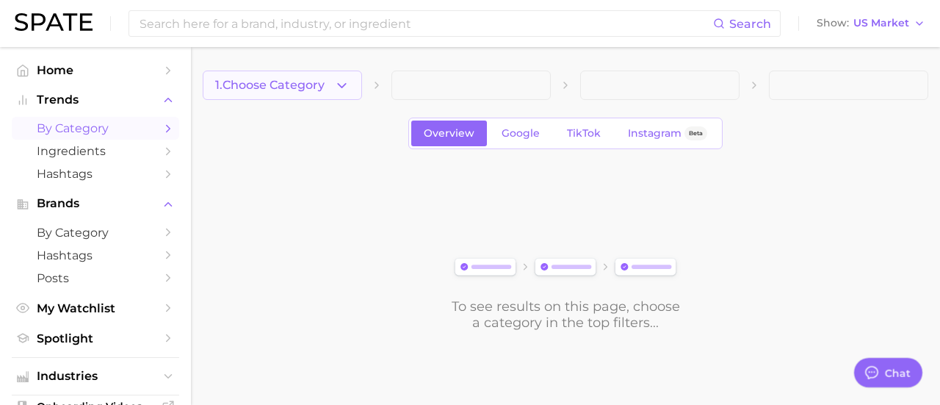
click at [350, 81] on button "1. Choose Category" at bounding box center [282, 84] width 159 height 29
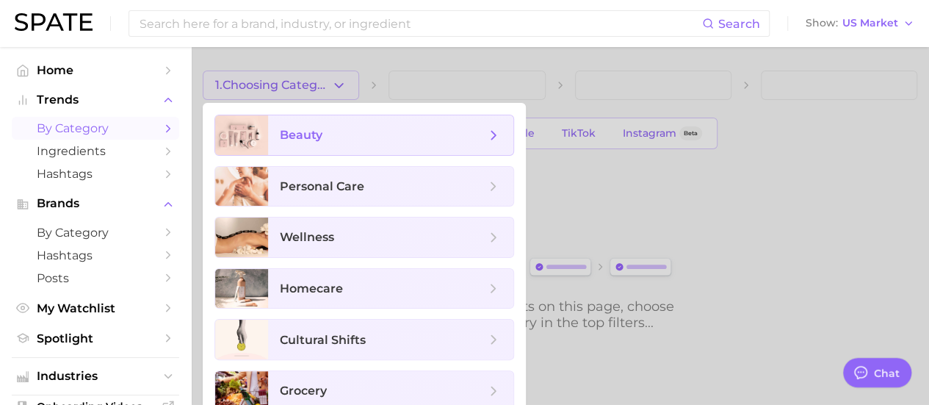
click at [358, 148] on span "beauty" at bounding box center [390, 135] width 245 height 40
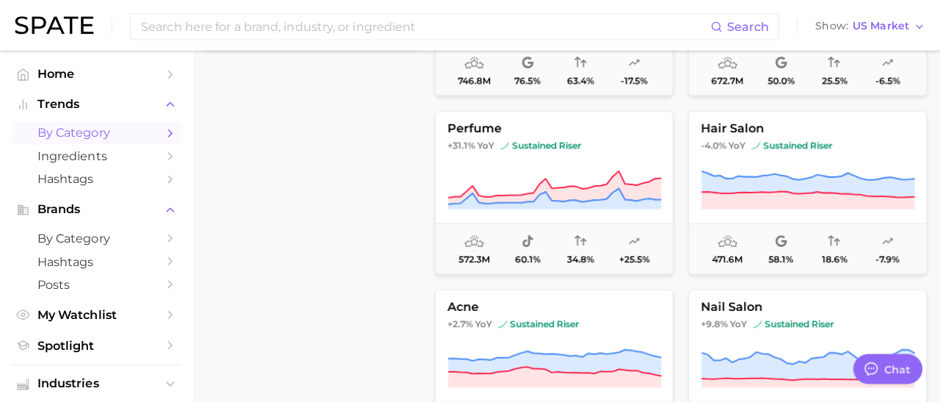
scroll to position [450, 0]
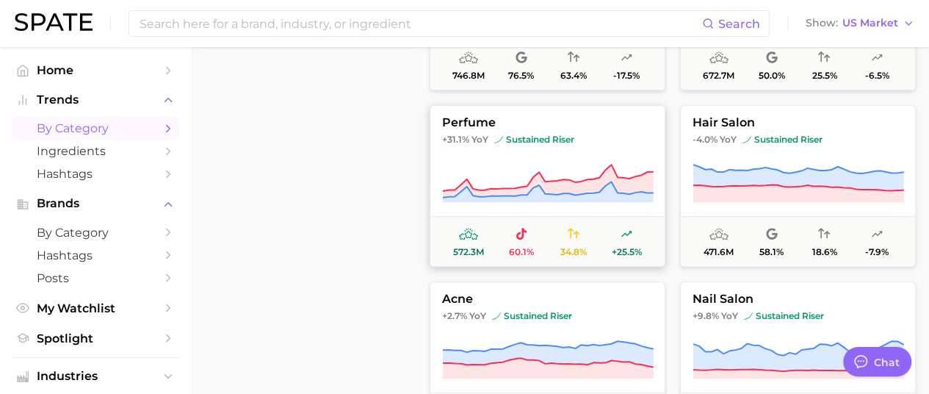
click at [498, 126] on span "perfume" at bounding box center [547, 122] width 234 height 13
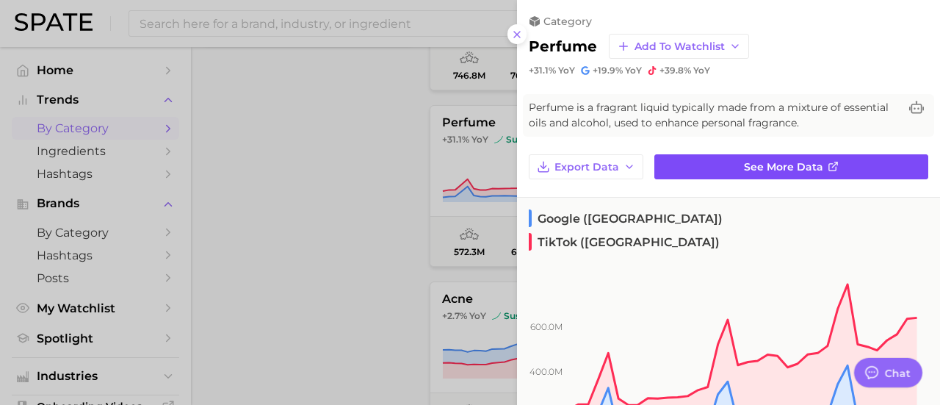
click at [754, 164] on span "See more data" at bounding box center [783, 167] width 79 height 12
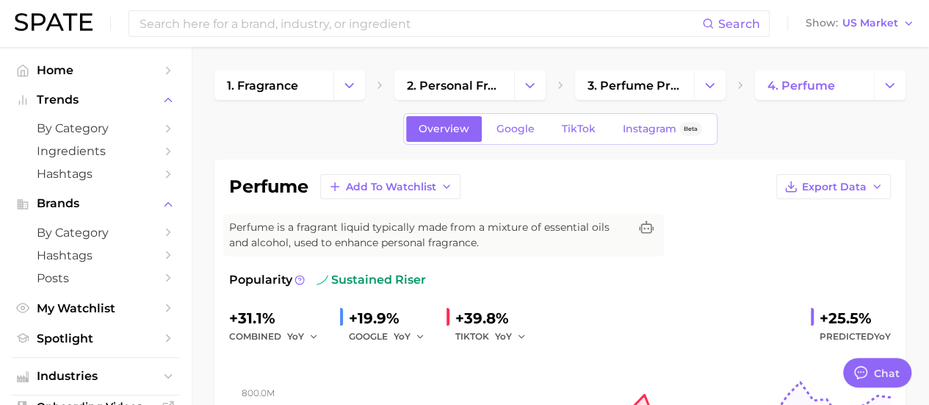
scroll to position [15, 0]
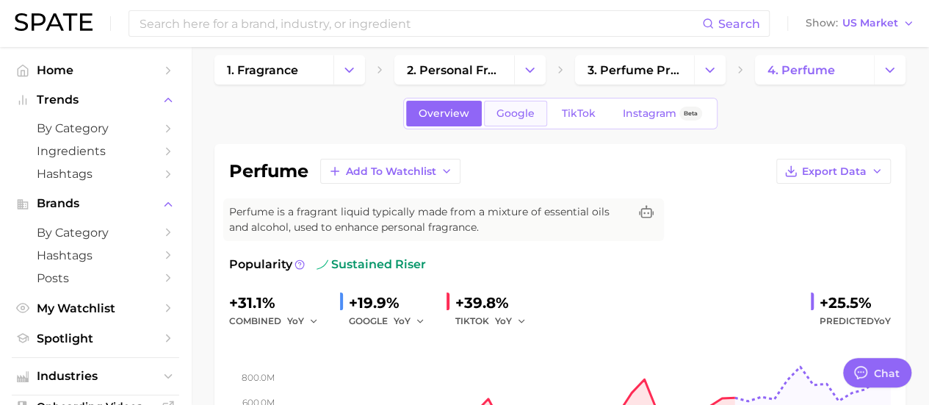
click at [532, 107] on span "Google" at bounding box center [515, 113] width 38 height 12
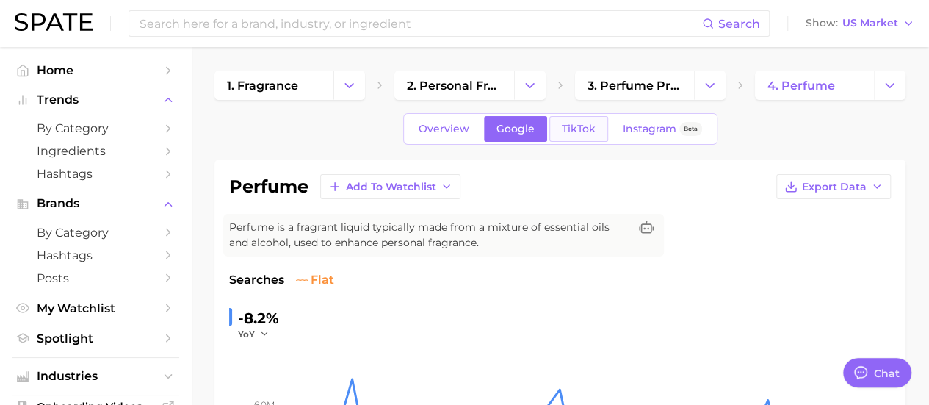
click at [564, 131] on span "TikTok" at bounding box center [579, 129] width 34 height 12
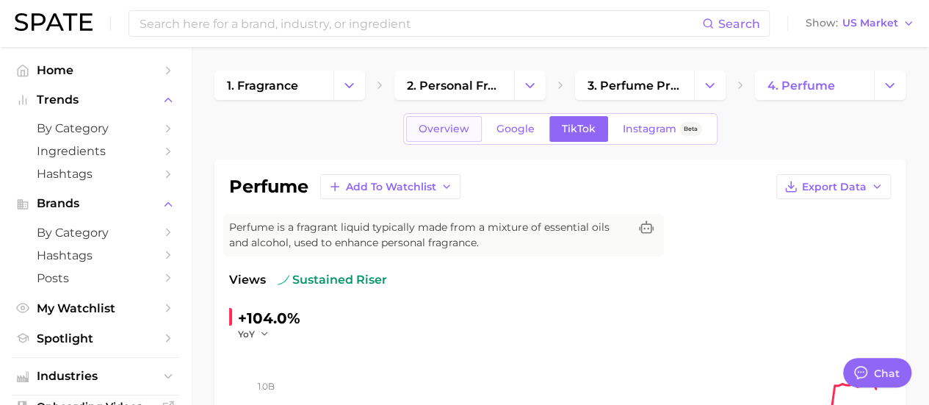
click at [429, 131] on span "Overview" at bounding box center [443, 129] width 51 height 12
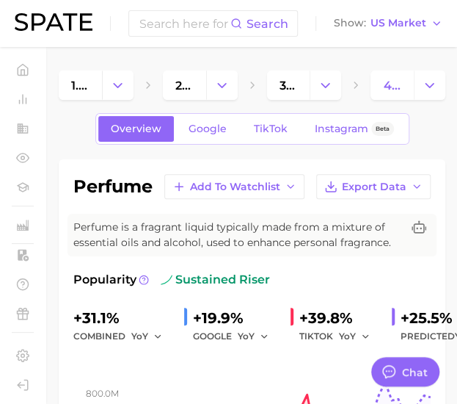
type textarea "x"
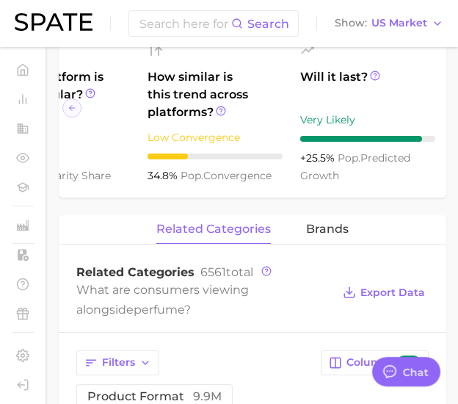
scroll to position [0, 232]
